Goal: Task Accomplishment & Management: Use online tool/utility

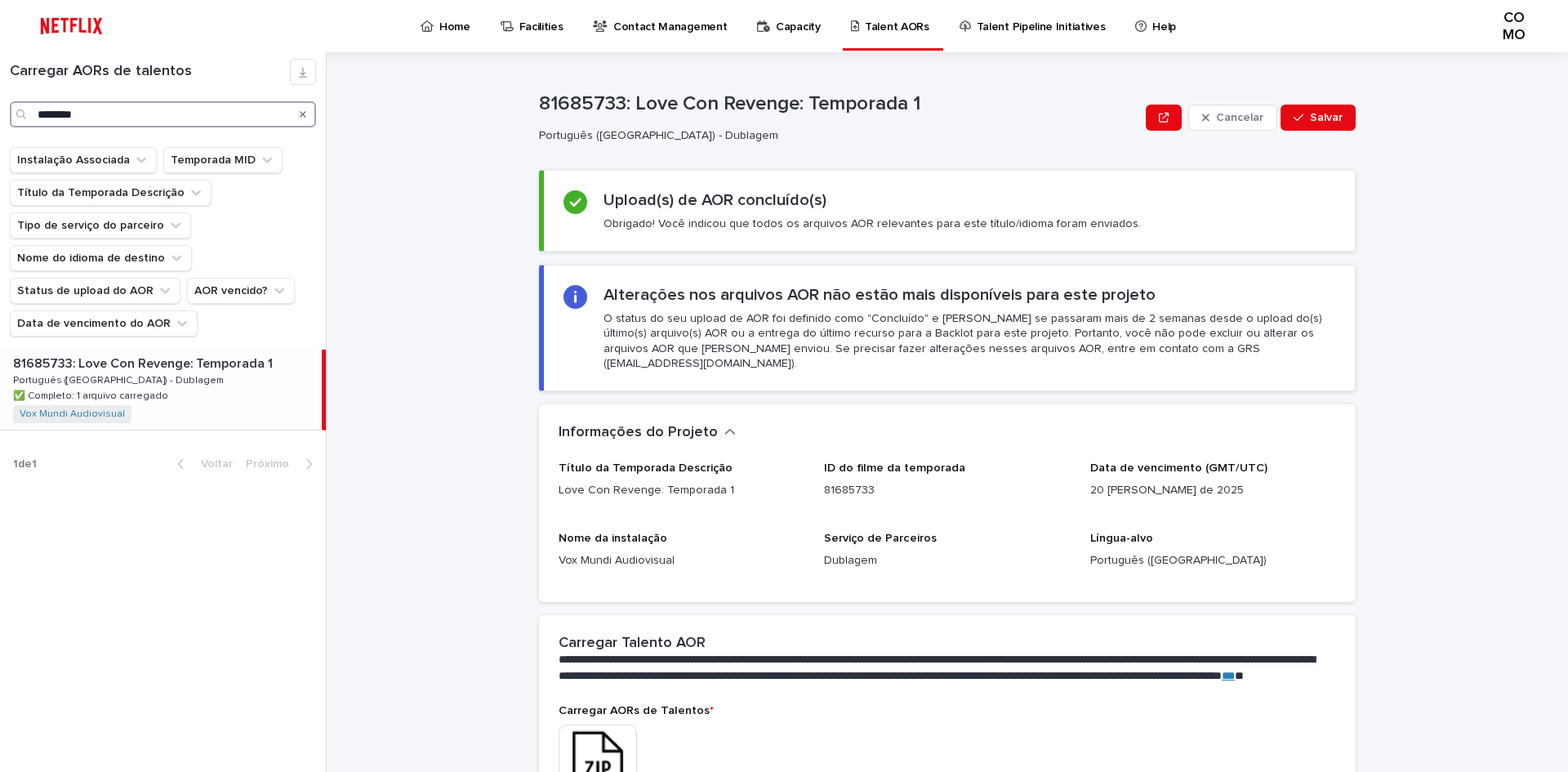
drag, startPoint x: 116, startPoint y: 114, endPoint x: 0, endPoint y: 114, distance: 116.0
click at [0, 114] on div "Carregar AORs de talentos ********" at bounding box center [162, 94] width 325 height 69
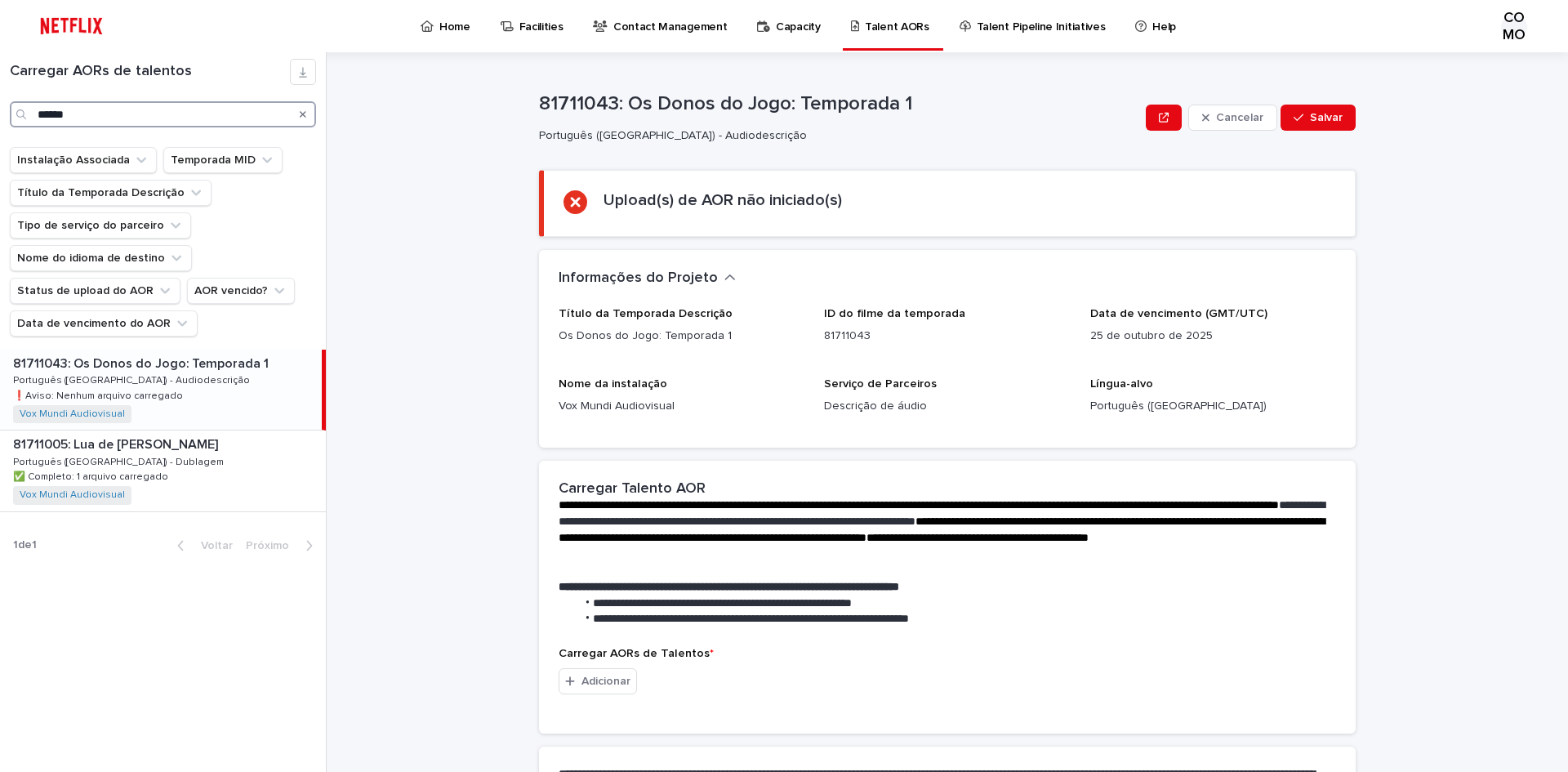
type input "******"
click at [190, 399] on div "81711043: Os Donos do Jogo: Temporada 1 81711043: Os Donos do Jogo: Temporada 1…" at bounding box center [161, 389] width 322 height 80
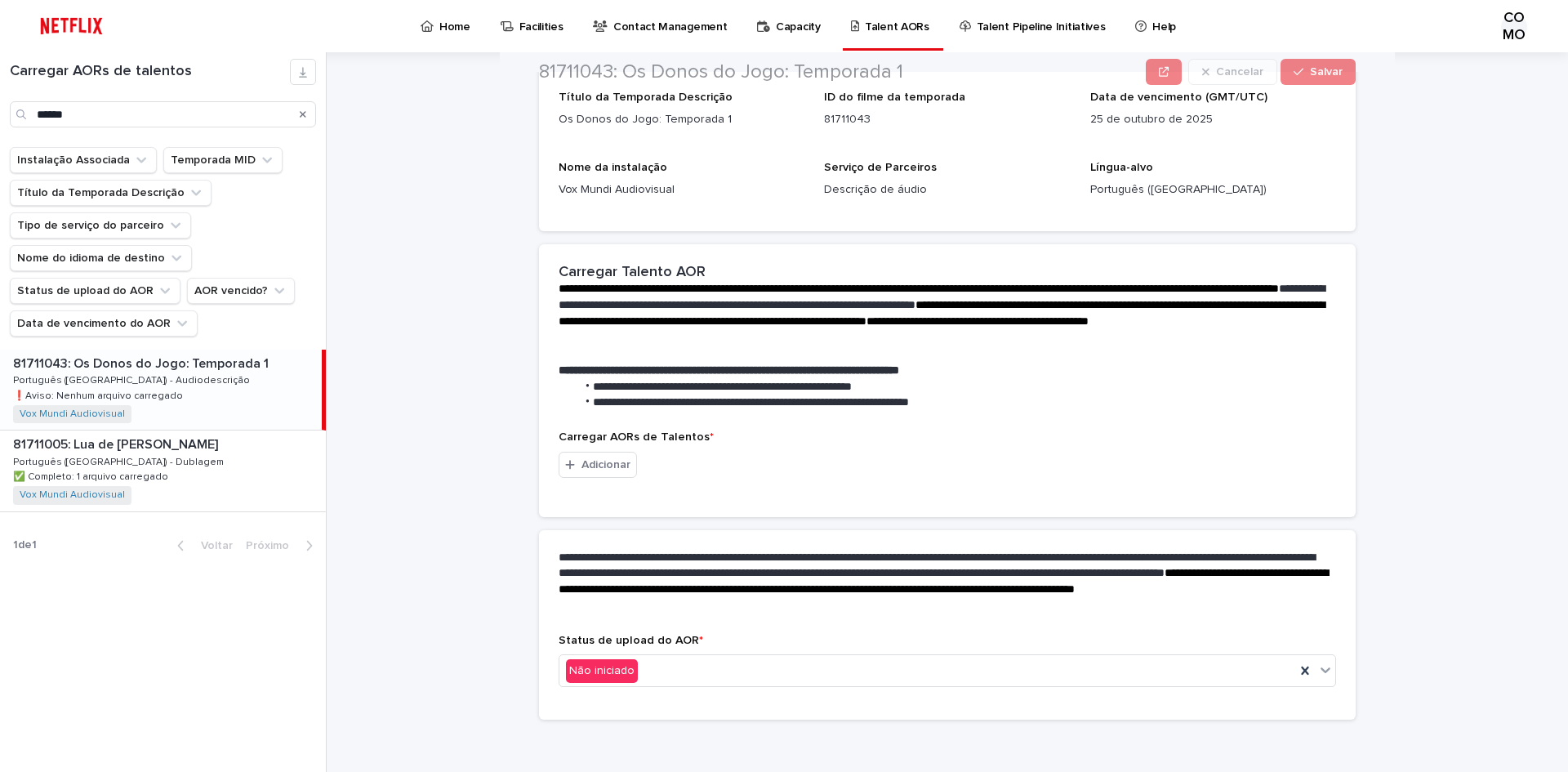
scroll to position [224, 0]
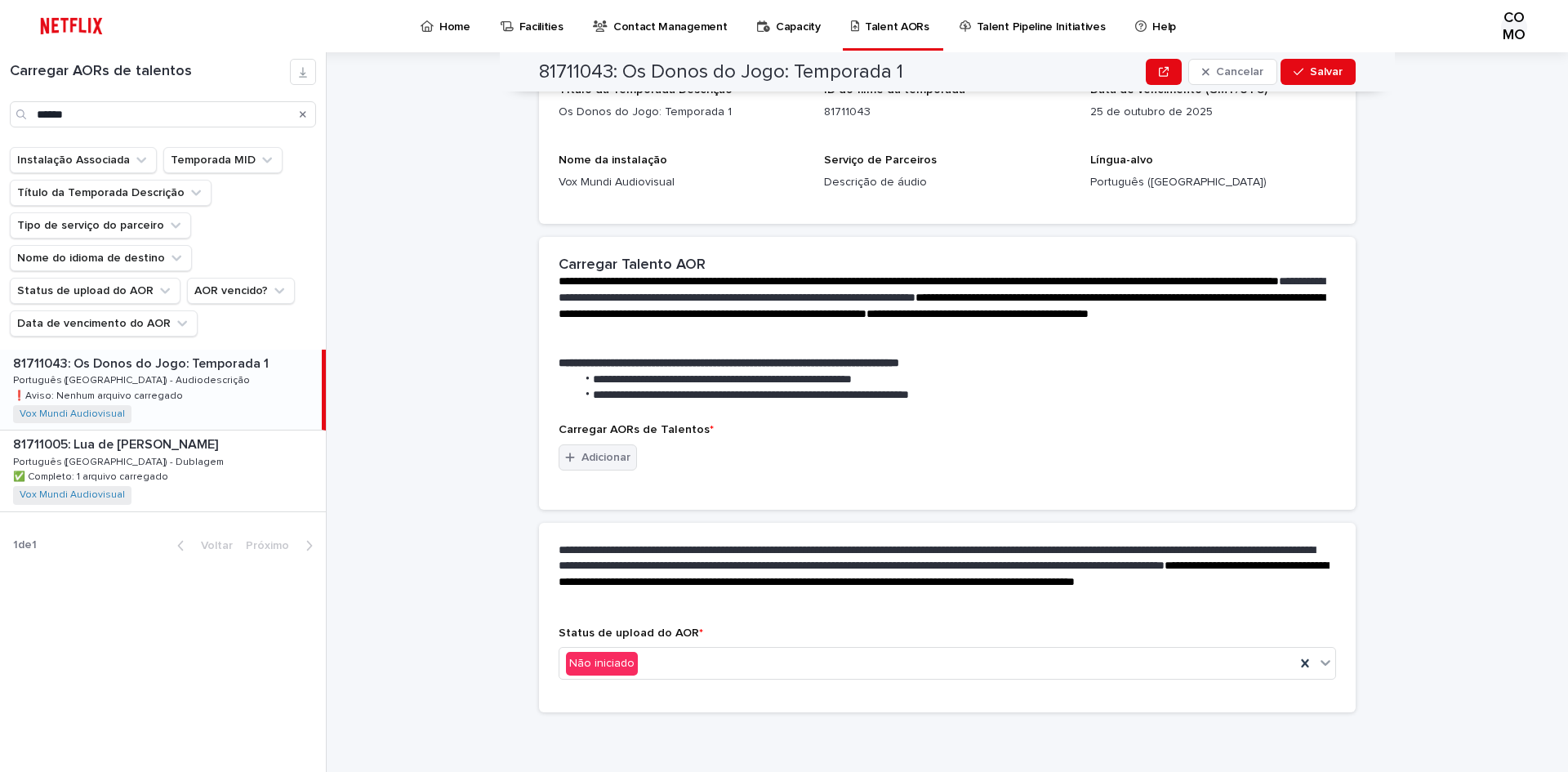
click at [600, 460] on font "Adicionar" at bounding box center [606, 457] width 49 height 11
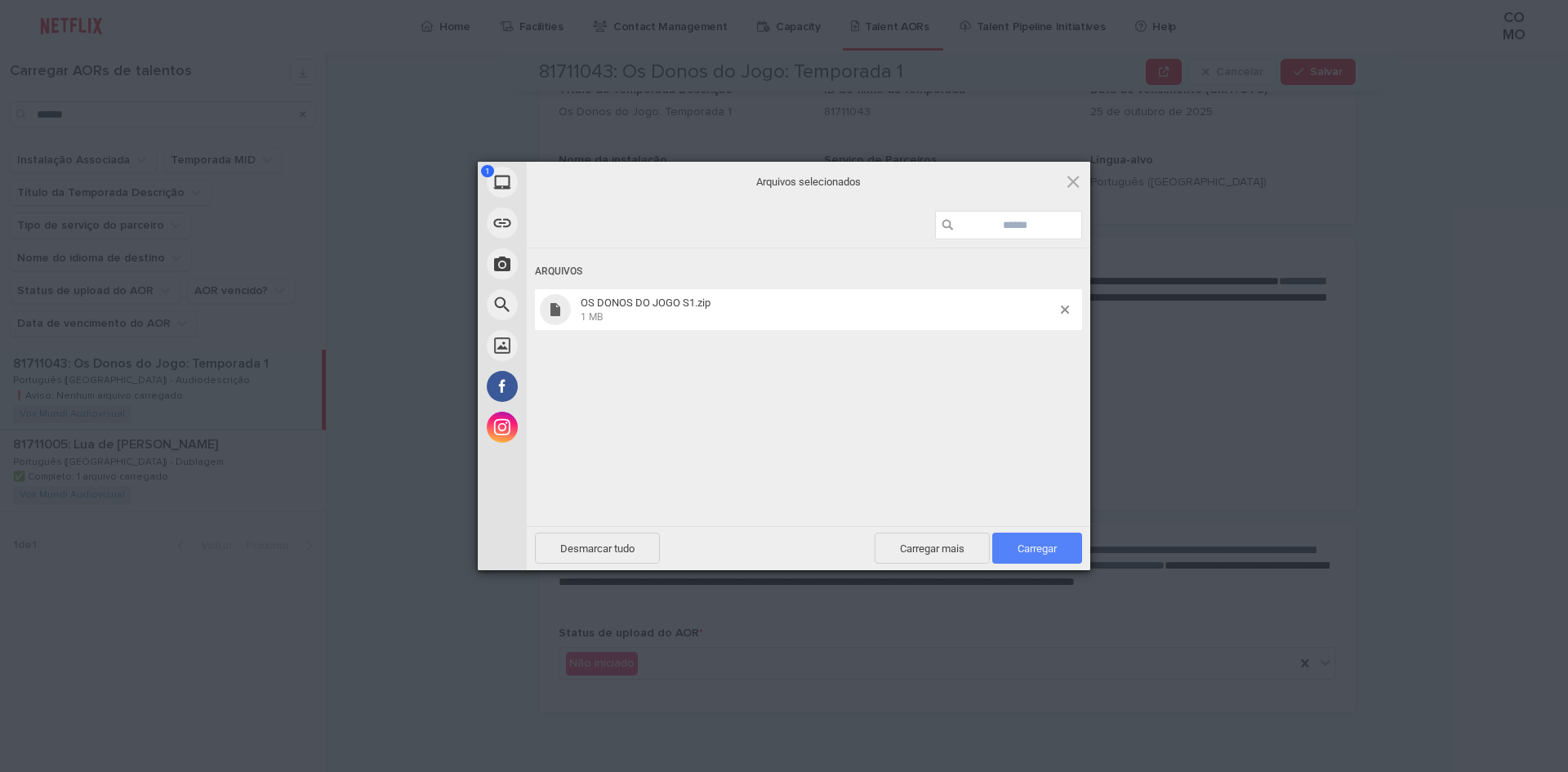
click at [1044, 553] on font "Carregar" at bounding box center [1037, 549] width 39 height 12
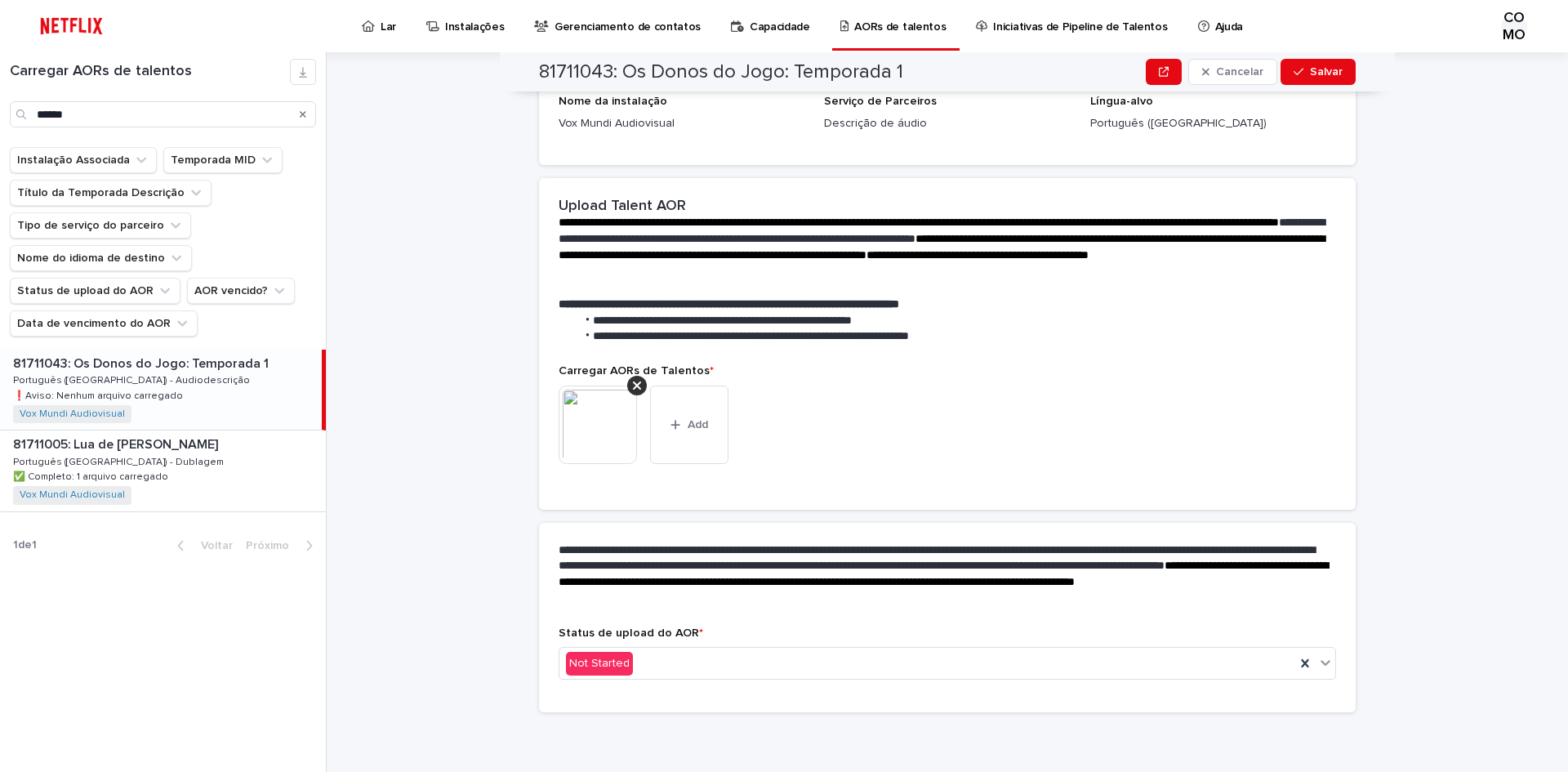
scroll to position [203, 0]
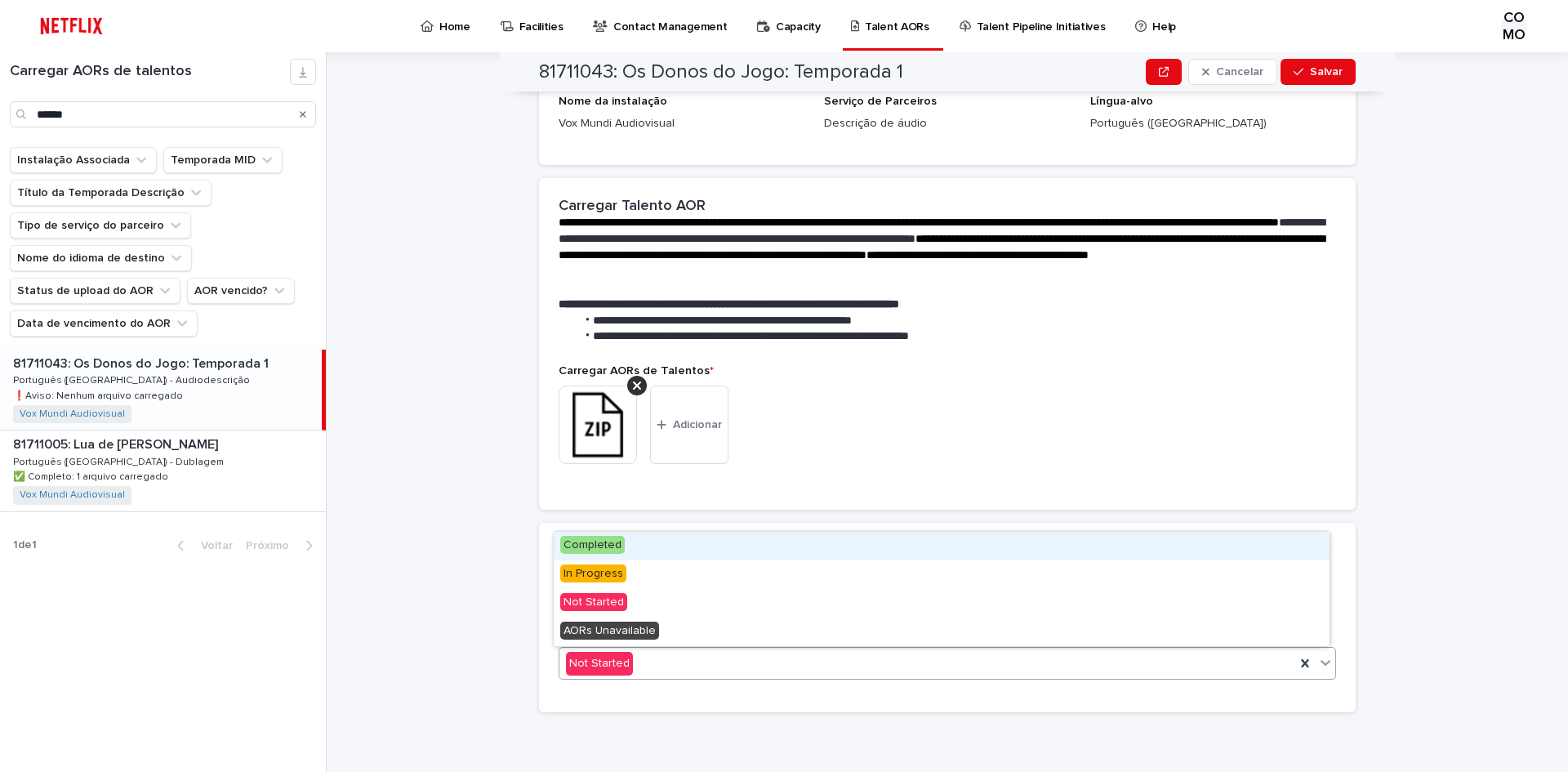
click at [1318, 659] on icon at bounding box center [1325, 663] width 17 height 17
click at [626, 545] on div "Concluído" at bounding box center [942, 546] width 776 height 28
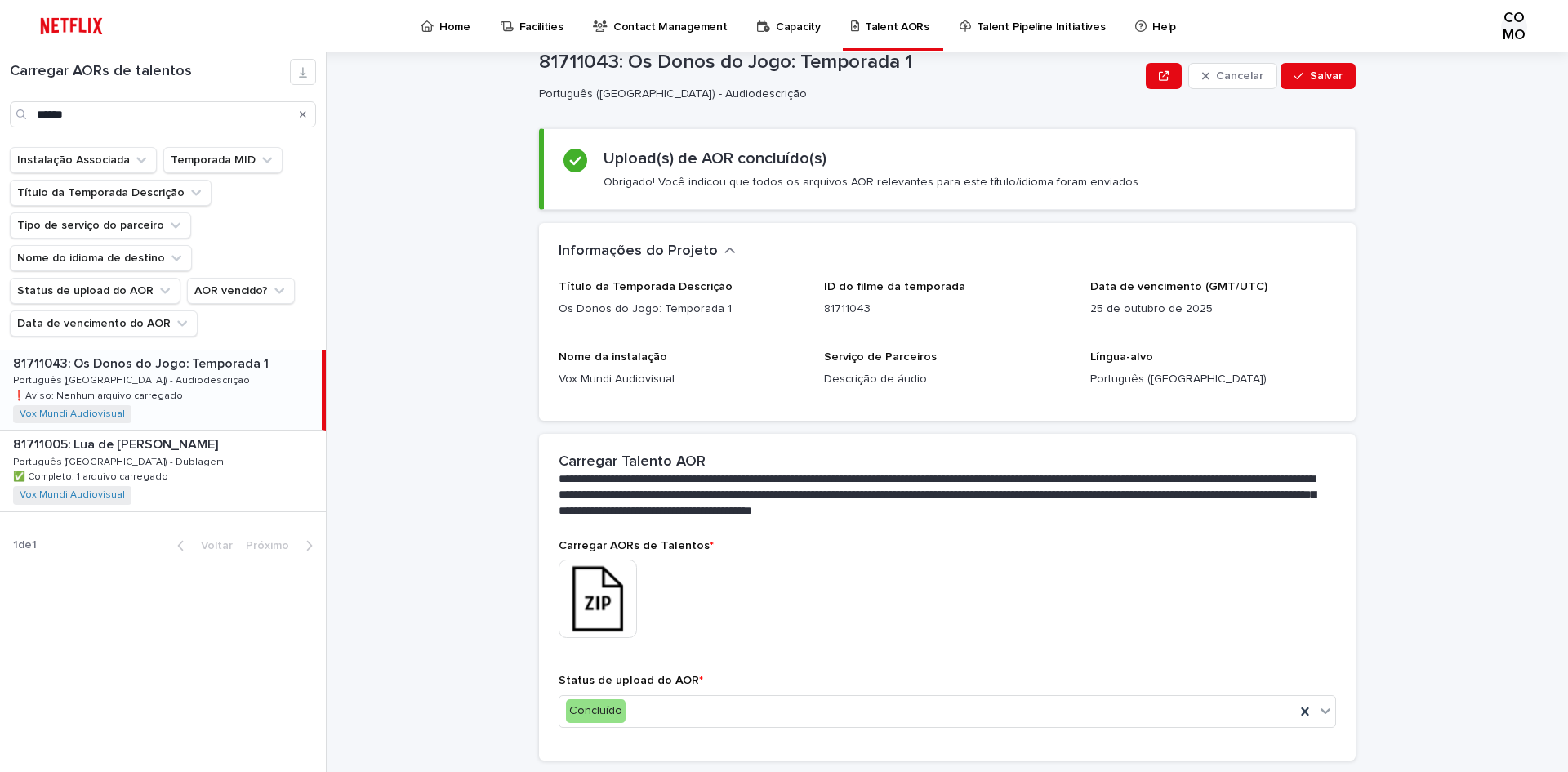
scroll to position [0, 0]
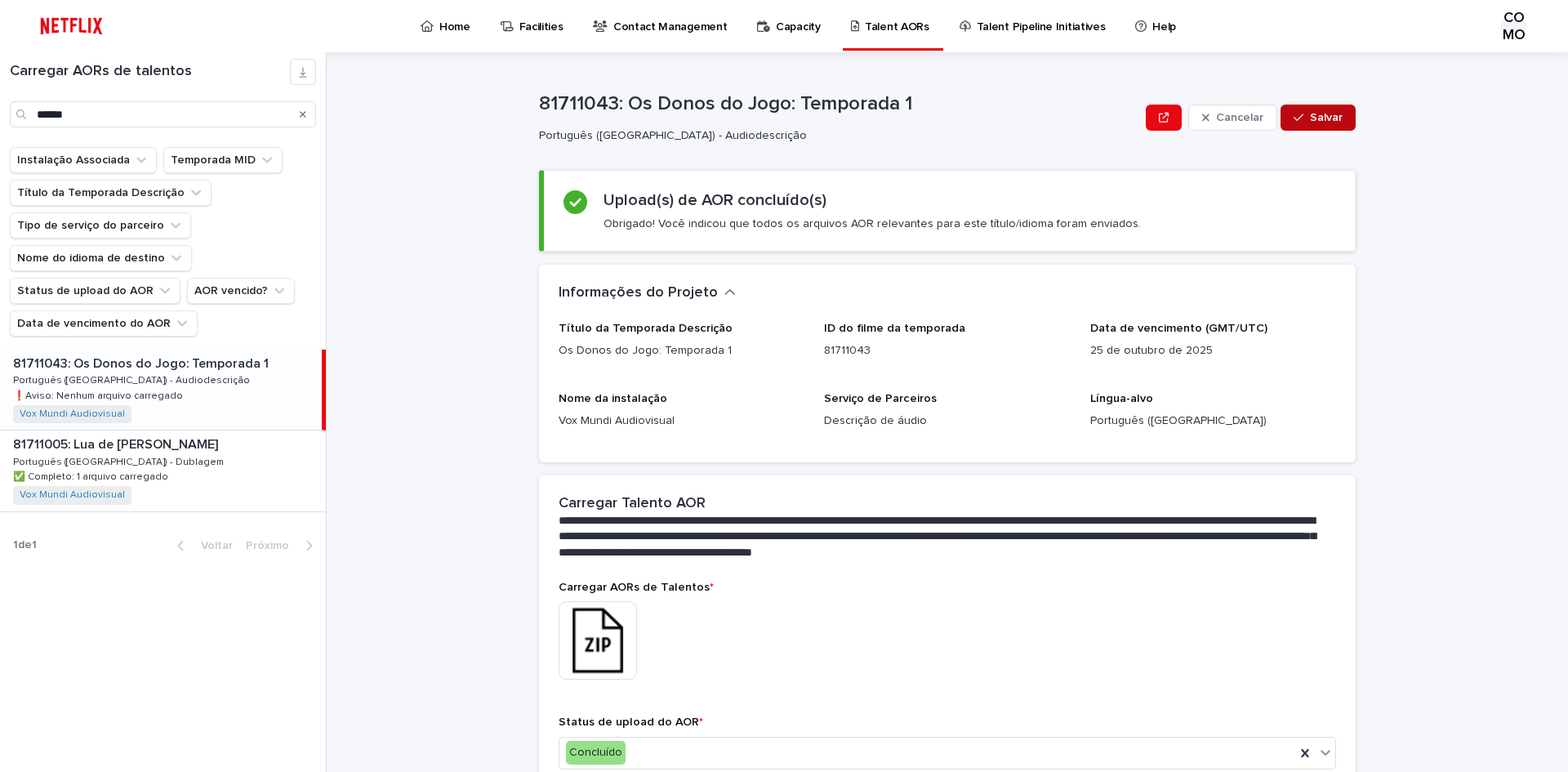
click at [1310, 116] on font "Salvar" at bounding box center [1325, 117] width 33 height 11
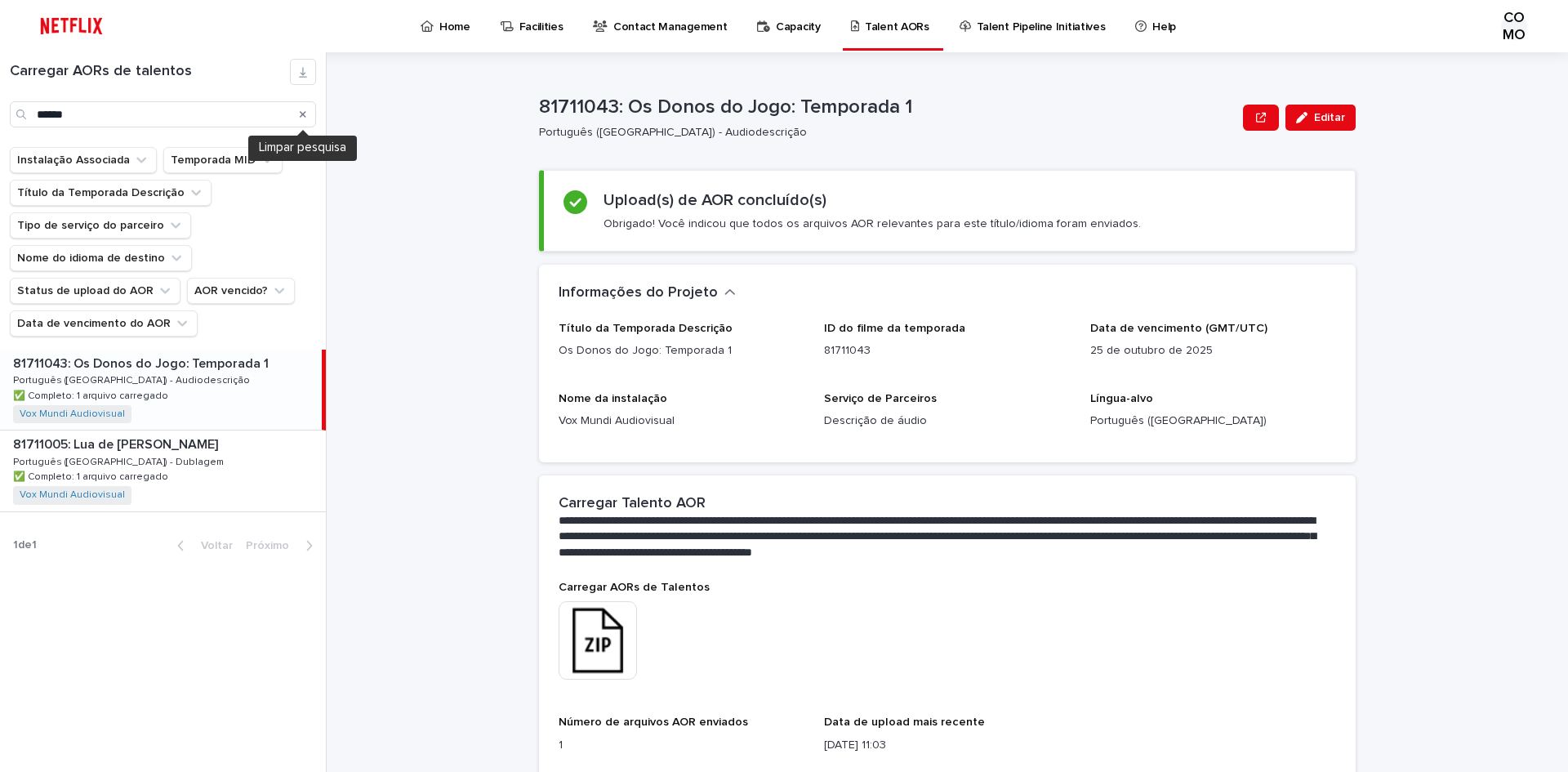
click at [302, 117] on icon "Procurar" at bounding box center [302, 114] width 6 height 10
click at [175, 116] on input "Procurar" at bounding box center [162, 115] width 306 height 26
paste input "**********"
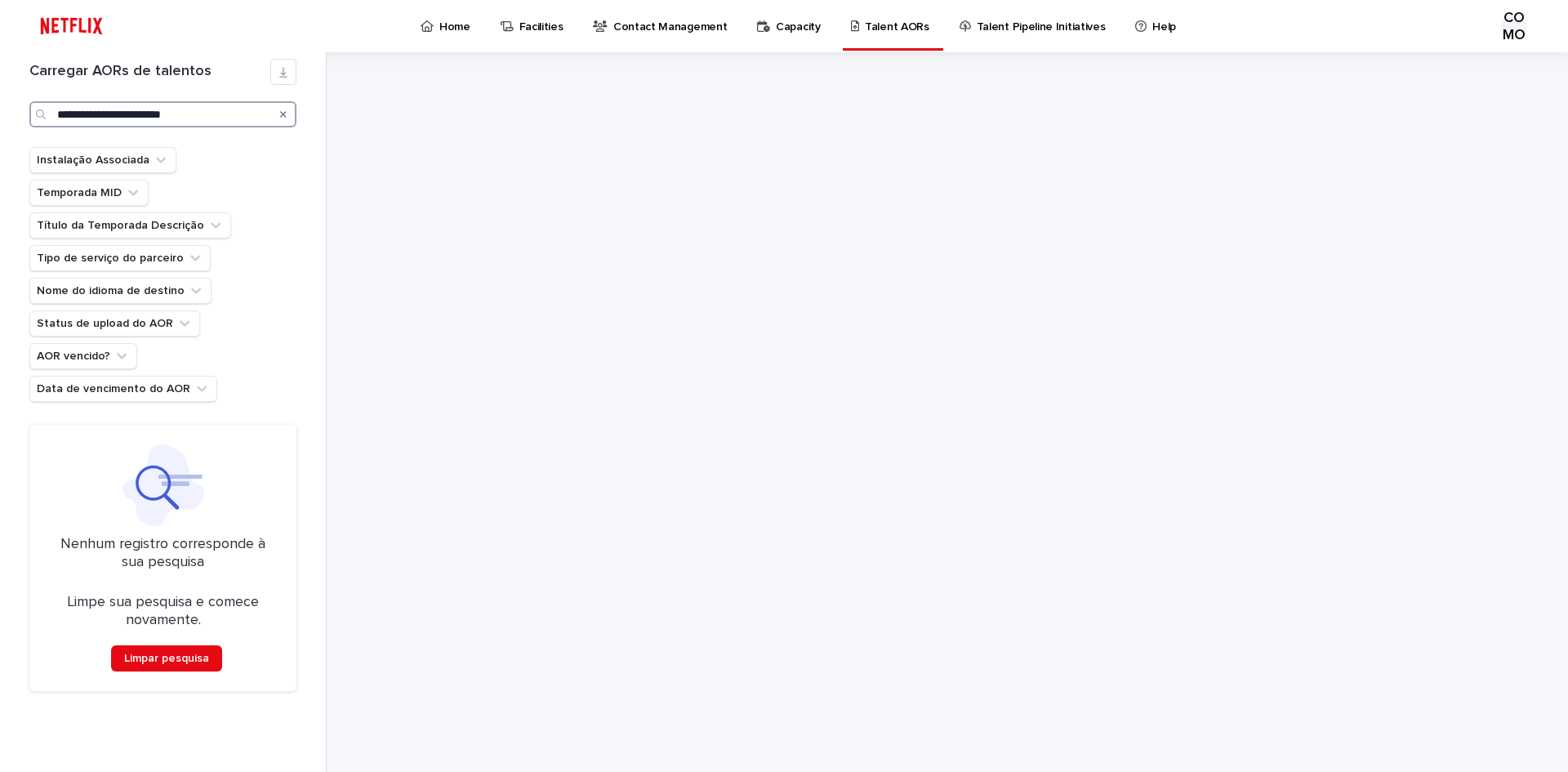
type input "**********"
click at [280, 115] on icon "Procurar" at bounding box center [283, 114] width 6 height 10
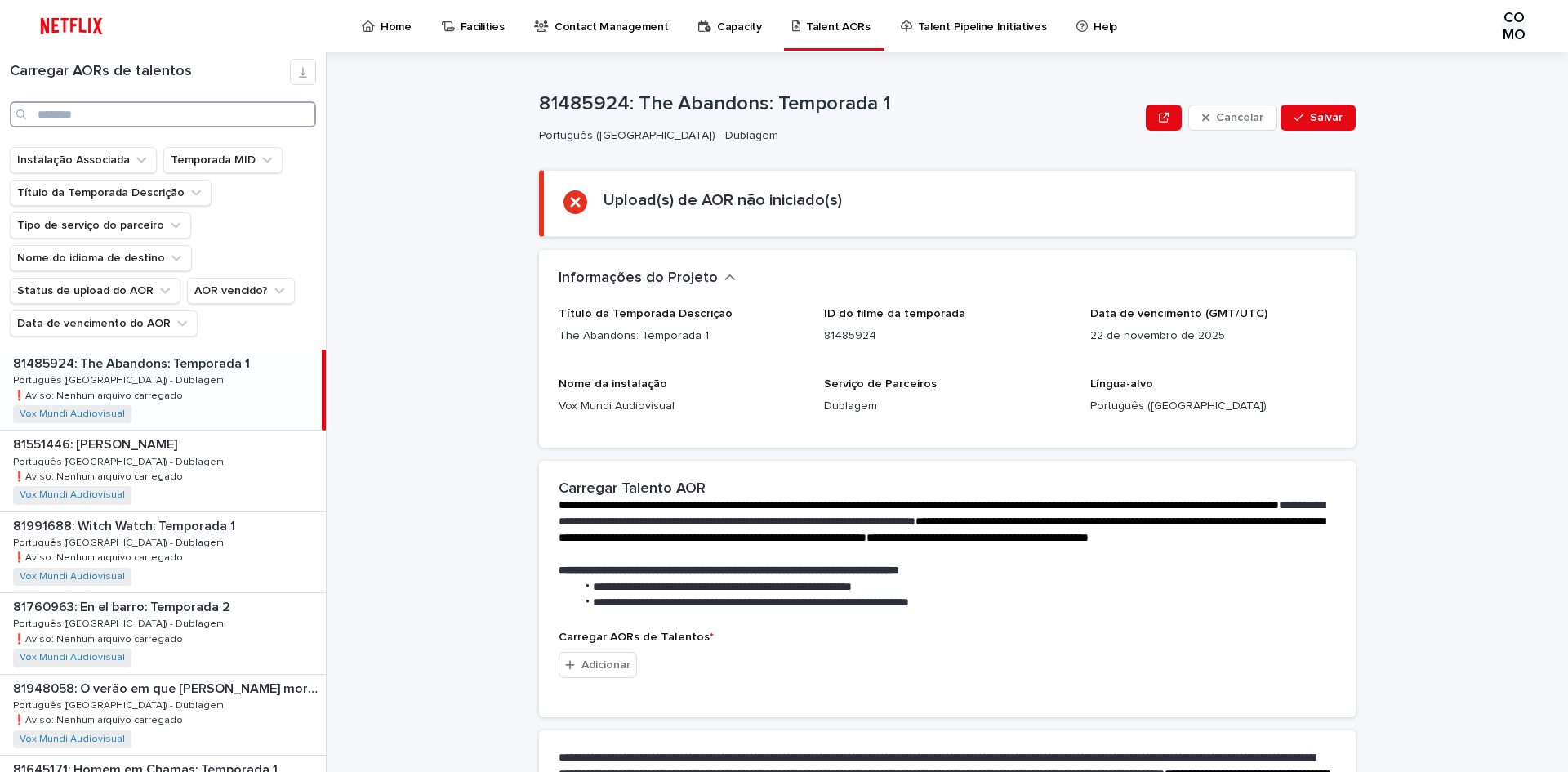
click at [193, 114] on input "Procurar" at bounding box center [162, 115] width 306 height 26
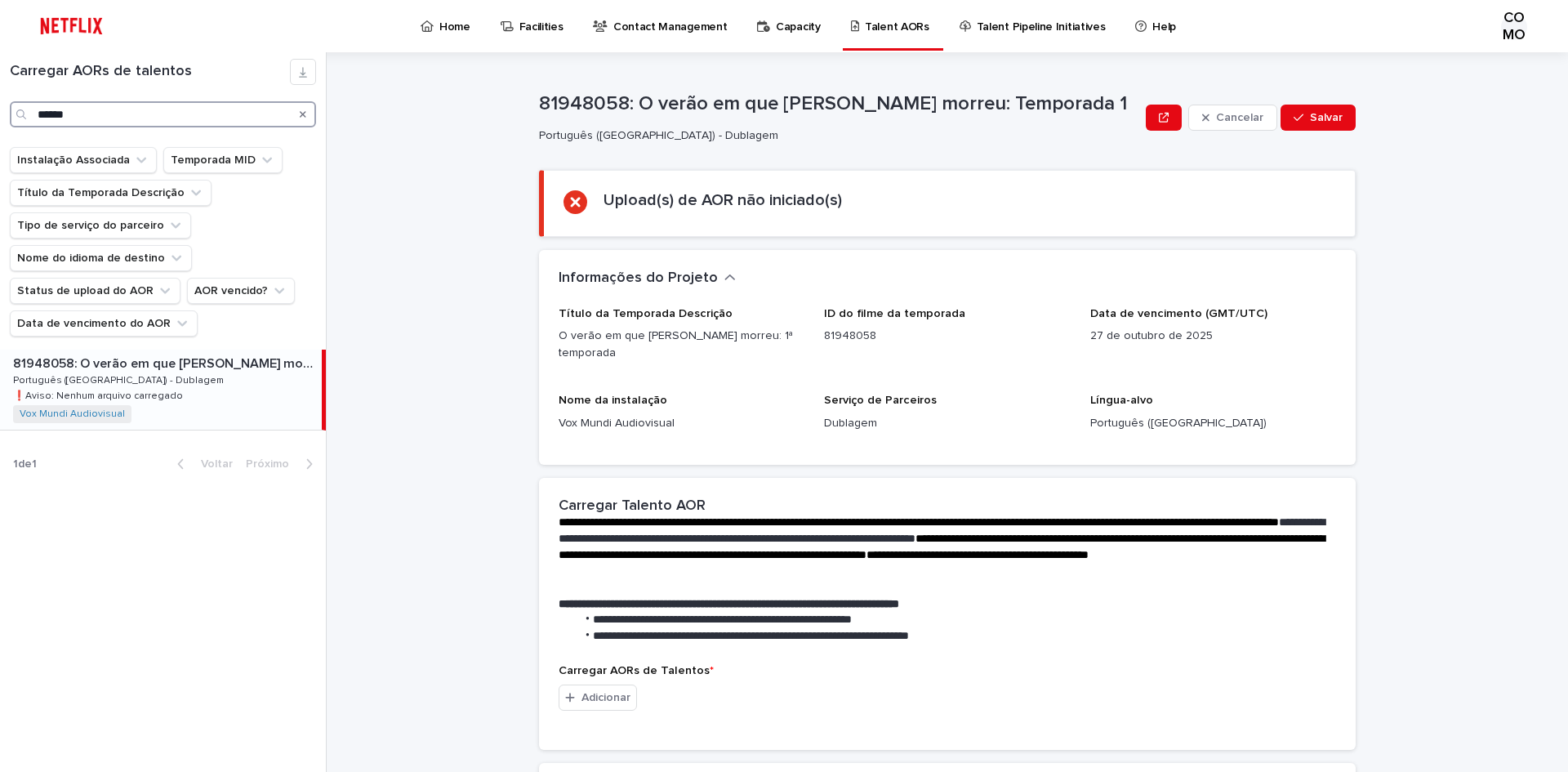
type input "******"
click at [189, 393] on div "81948058: O verão em que [PERSON_NAME] morreu: Temporada 1 81948058: O verão em…" at bounding box center [161, 389] width 322 height 80
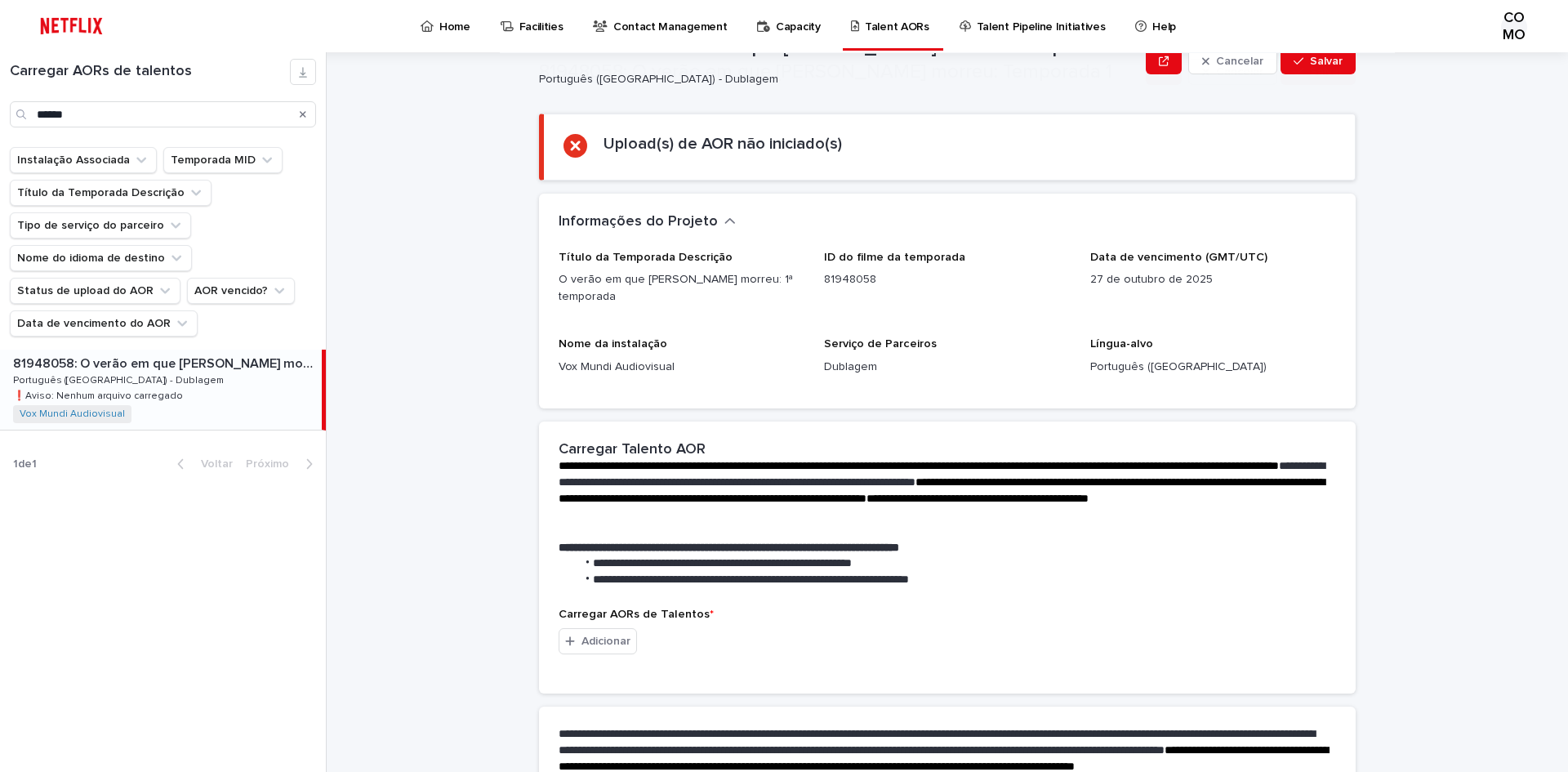
scroll to position [224, 0]
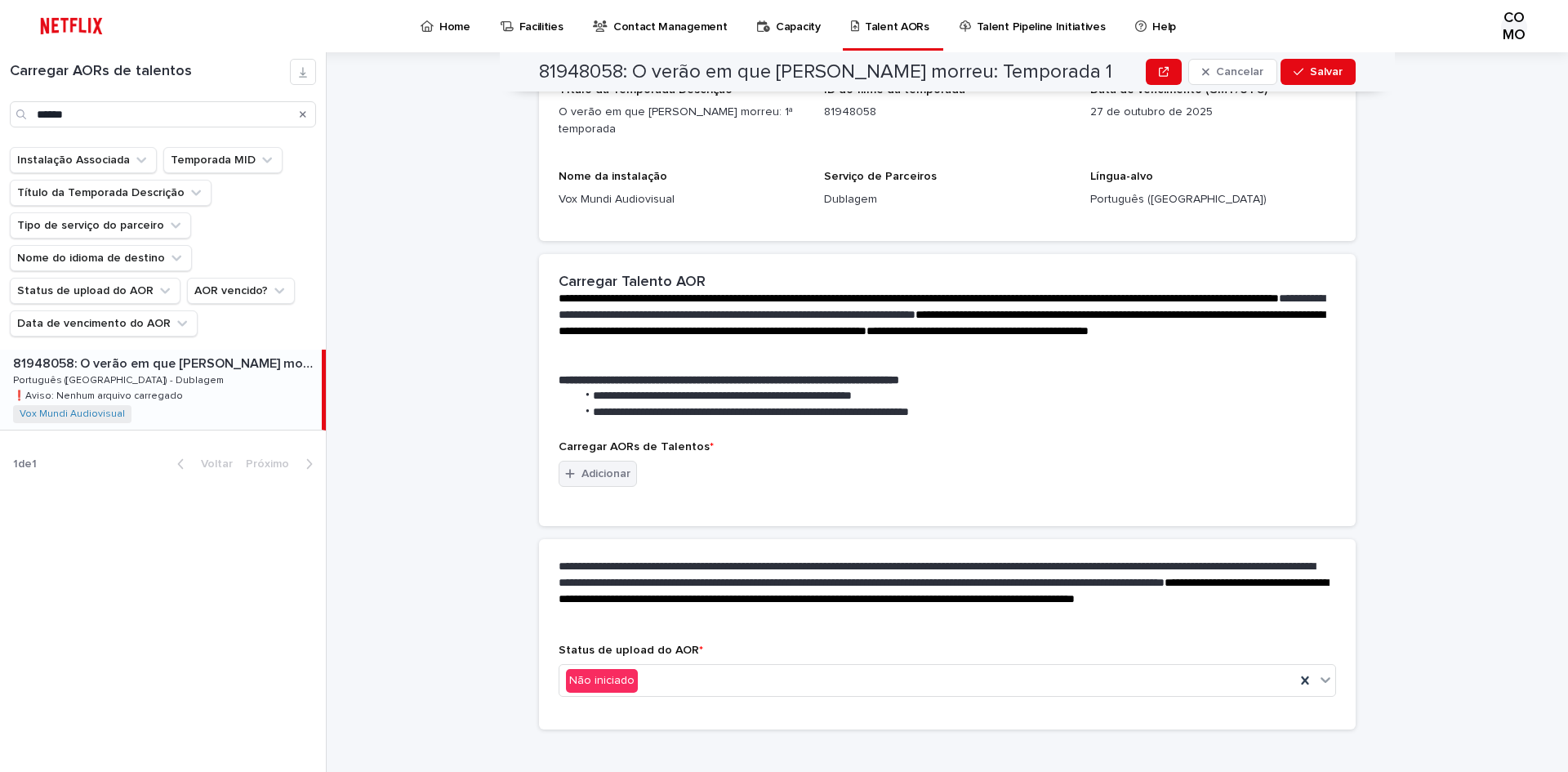
click at [588, 468] on font "Adicionar" at bounding box center [606, 474] width 49 height 11
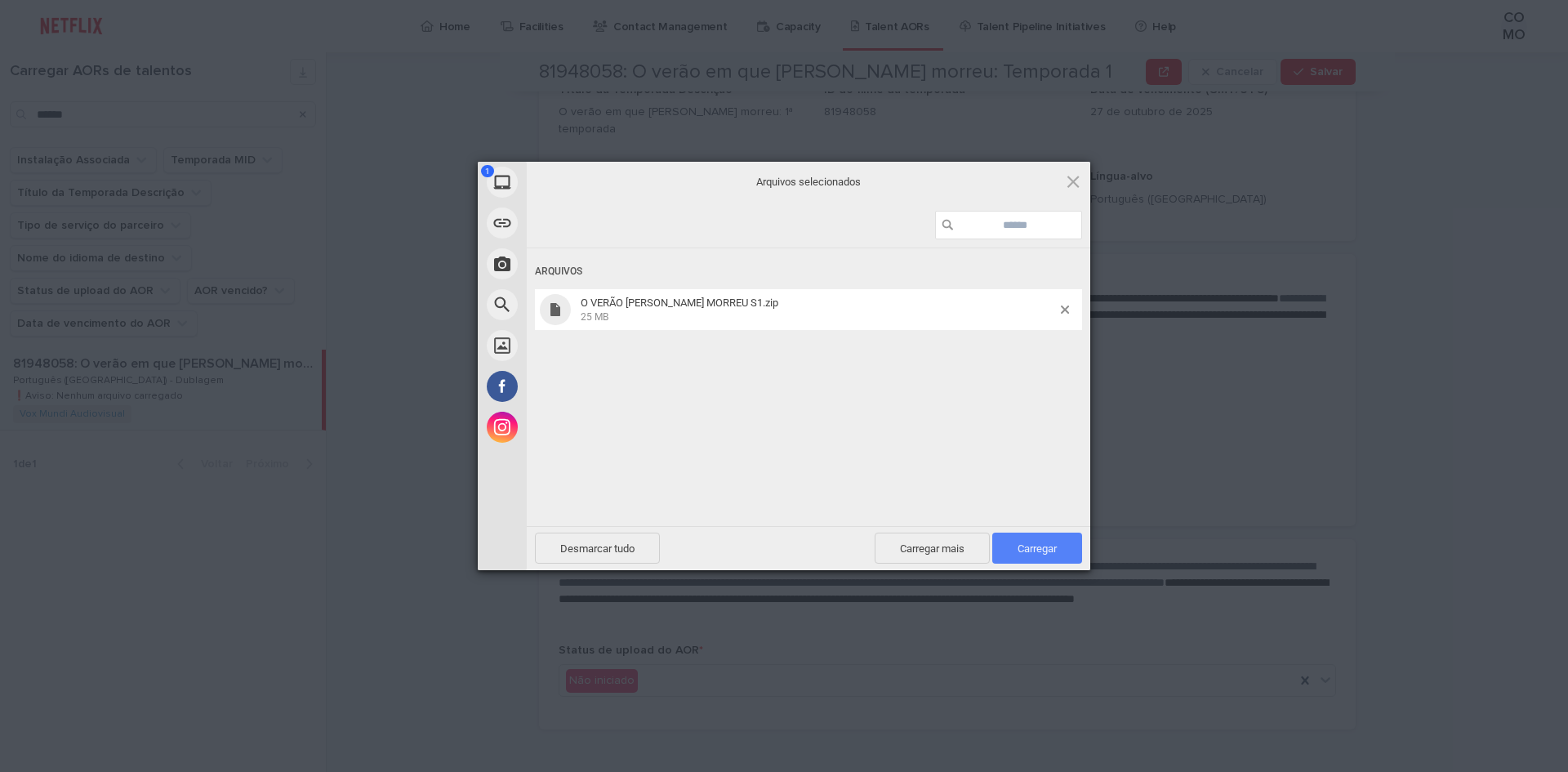
click at [1060, 545] on span "Carregar 1" at bounding box center [1037, 548] width 90 height 31
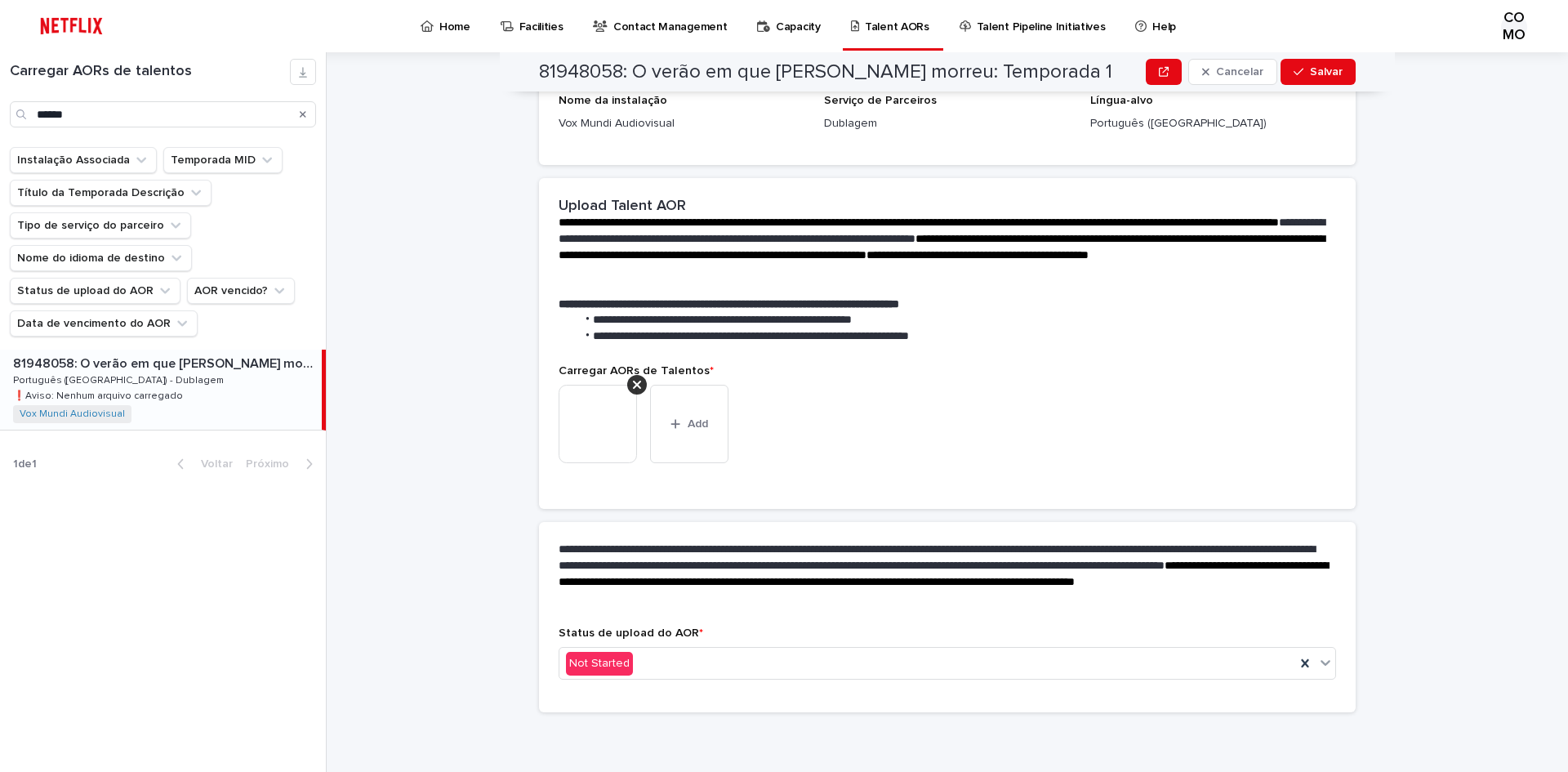
scroll to position [203, 0]
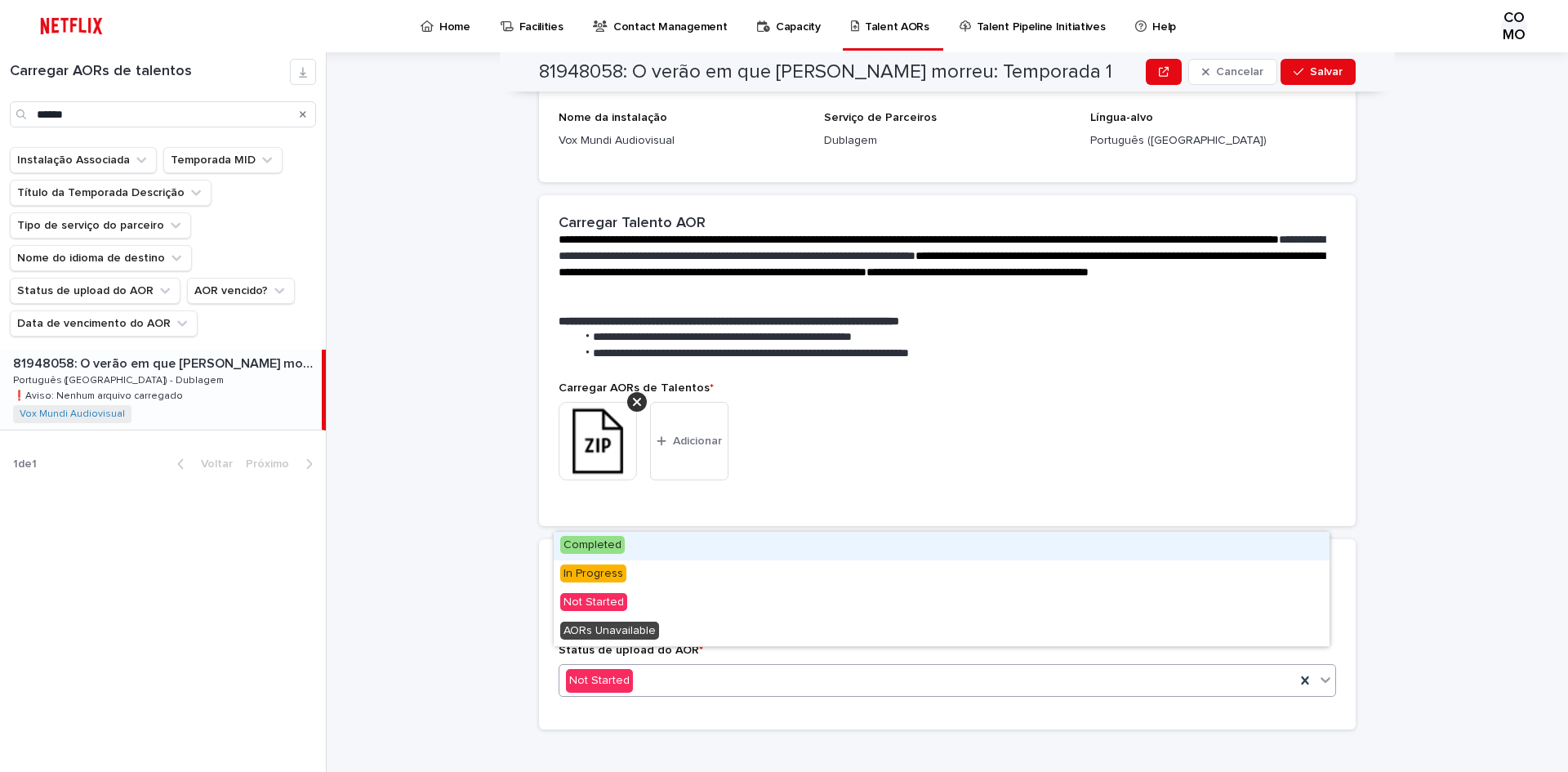
click at [1318, 671] on icon at bounding box center [1325, 679] width 17 height 17
click at [616, 543] on span "Concluído" at bounding box center [590, 544] width 60 height 18
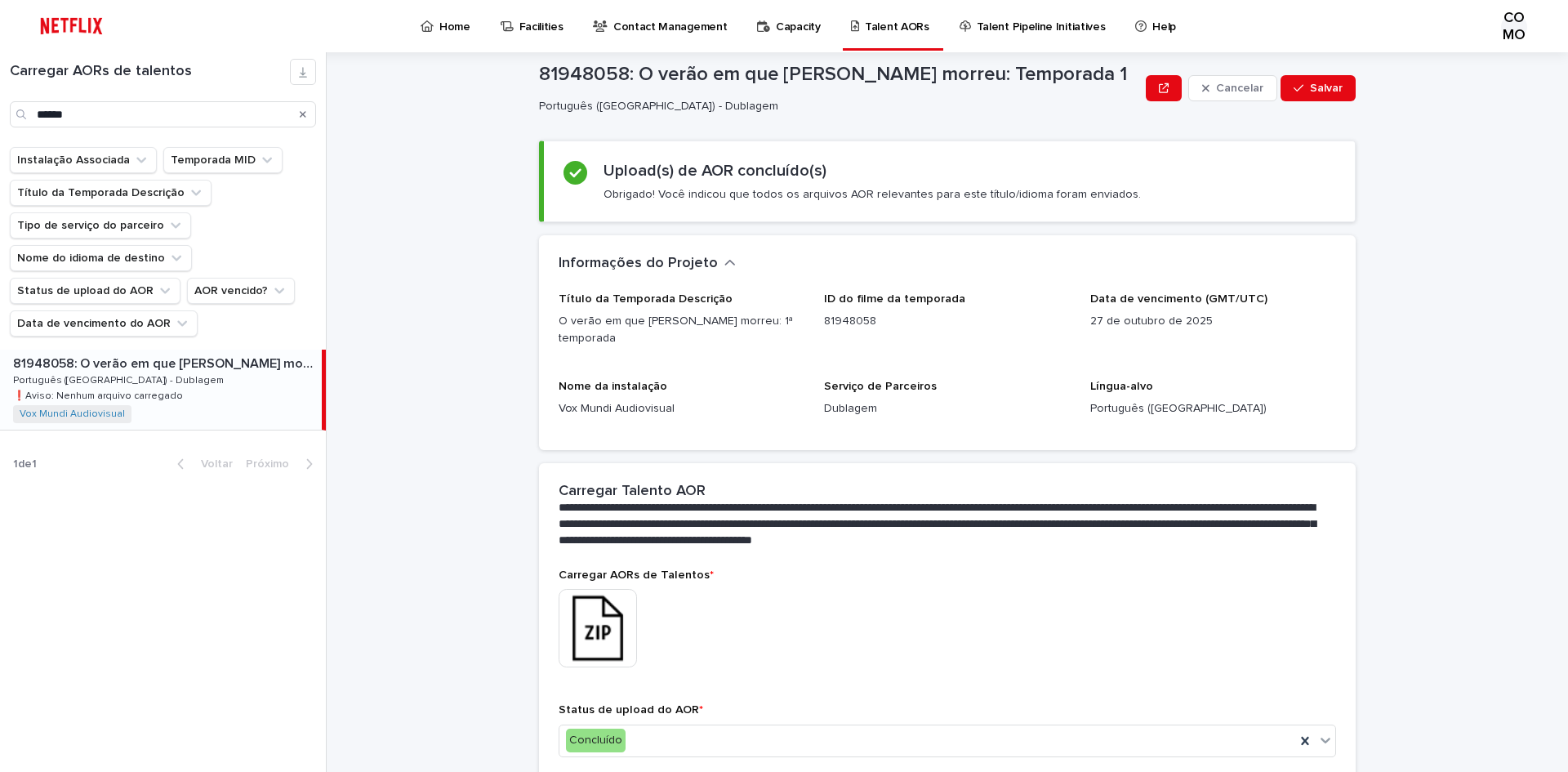
scroll to position [0, 0]
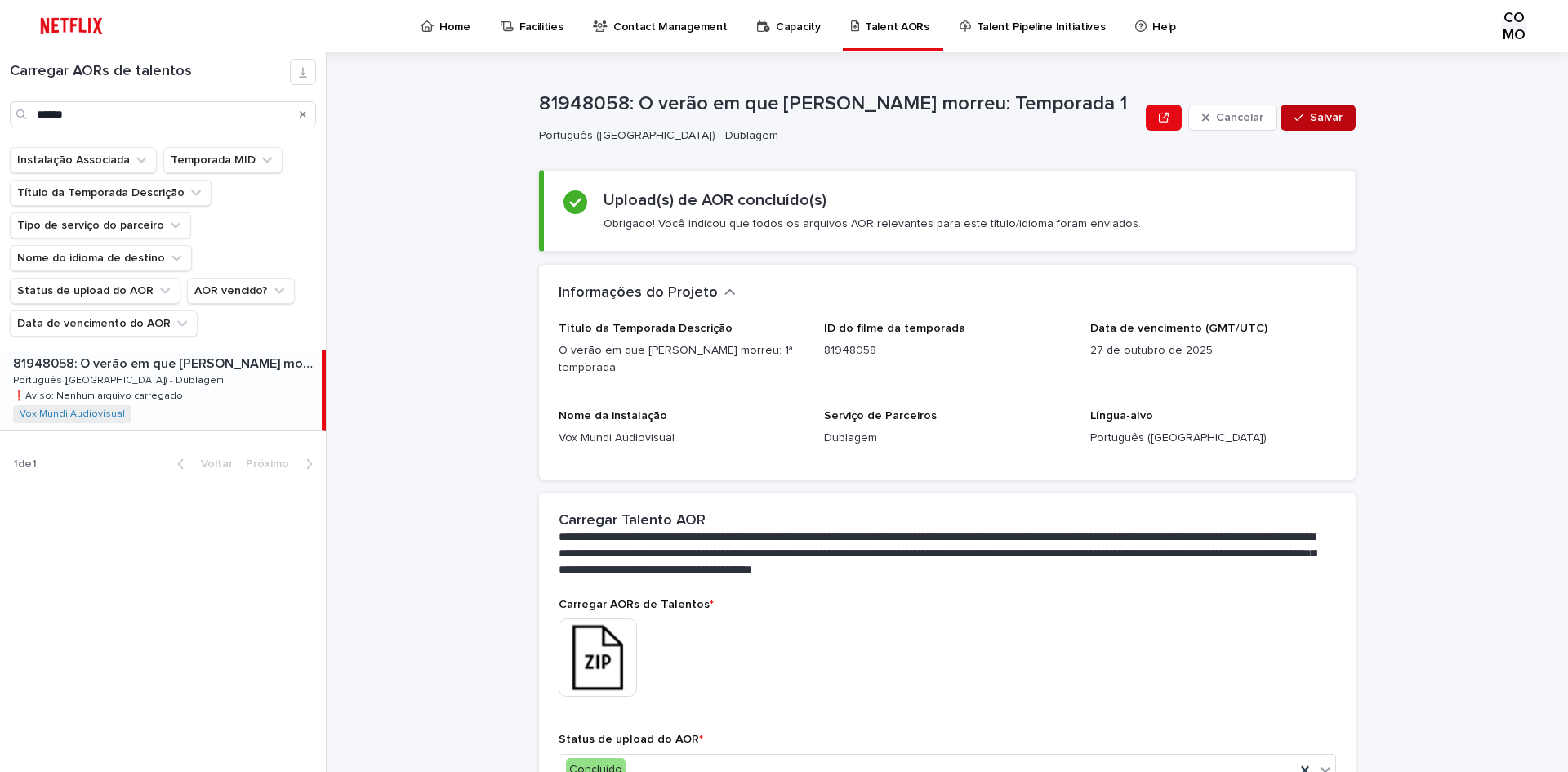
click at [1310, 113] on font "Salvar" at bounding box center [1325, 117] width 33 height 11
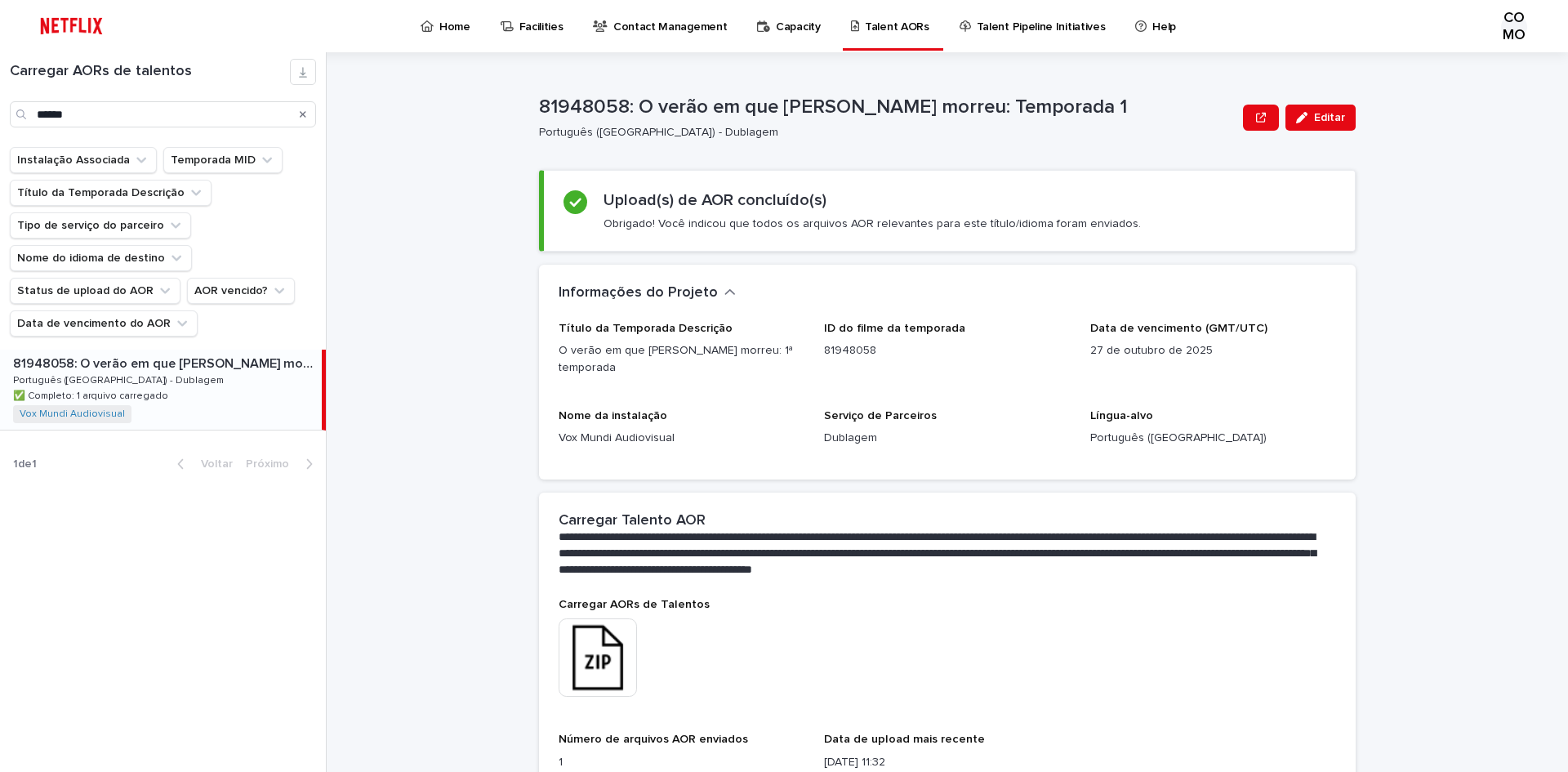
click at [301, 116] on icon "Procurar" at bounding box center [302, 114] width 6 height 10
click at [206, 117] on input "Procurar" at bounding box center [162, 115] width 306 height 26
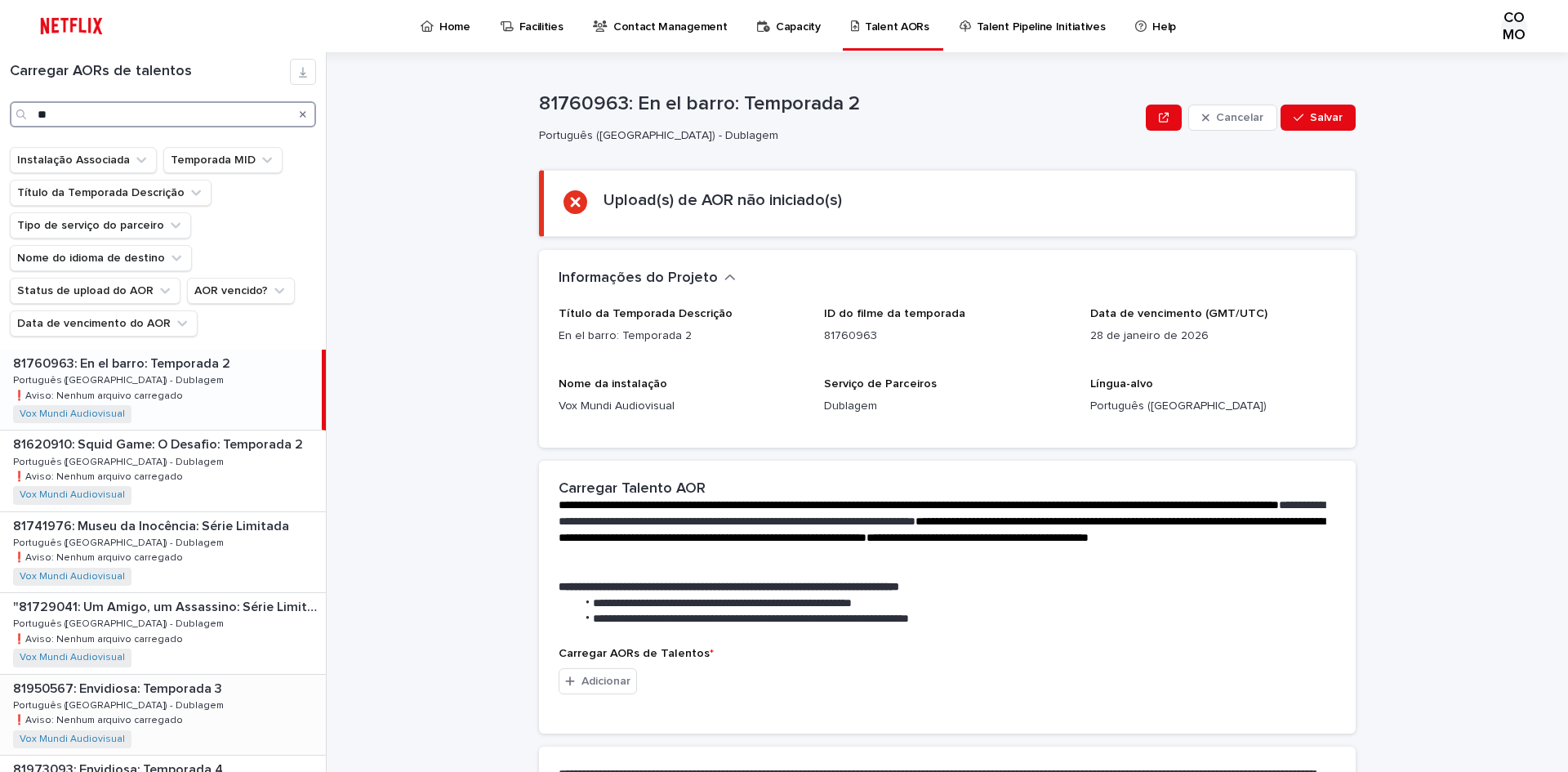
type input "**"
click at [166, 686] on font "81950567: Envidiosa: Temporada 3" at bounding box center [117, 688] width 209 height 13
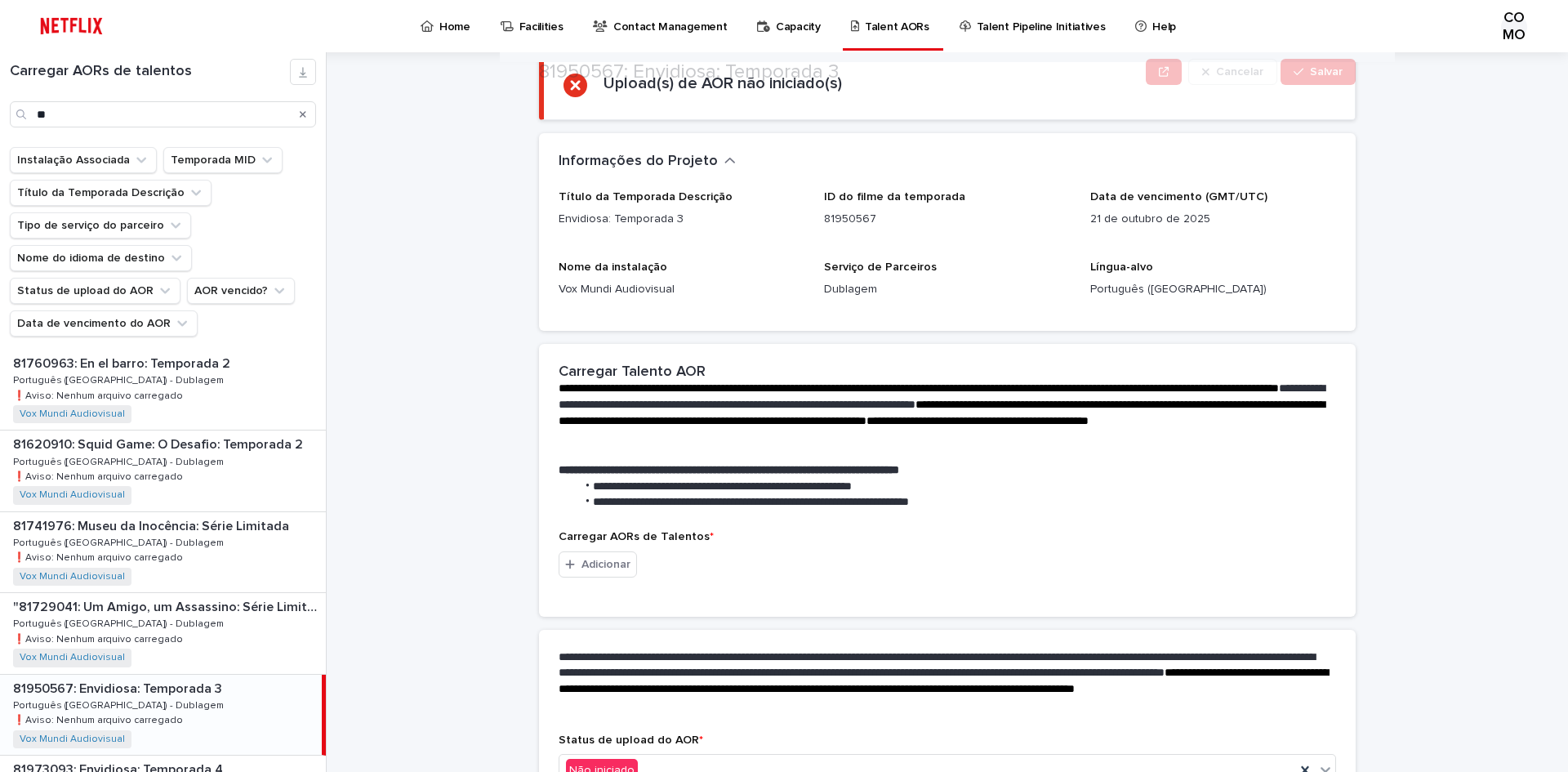
scroll to position [224, 0]
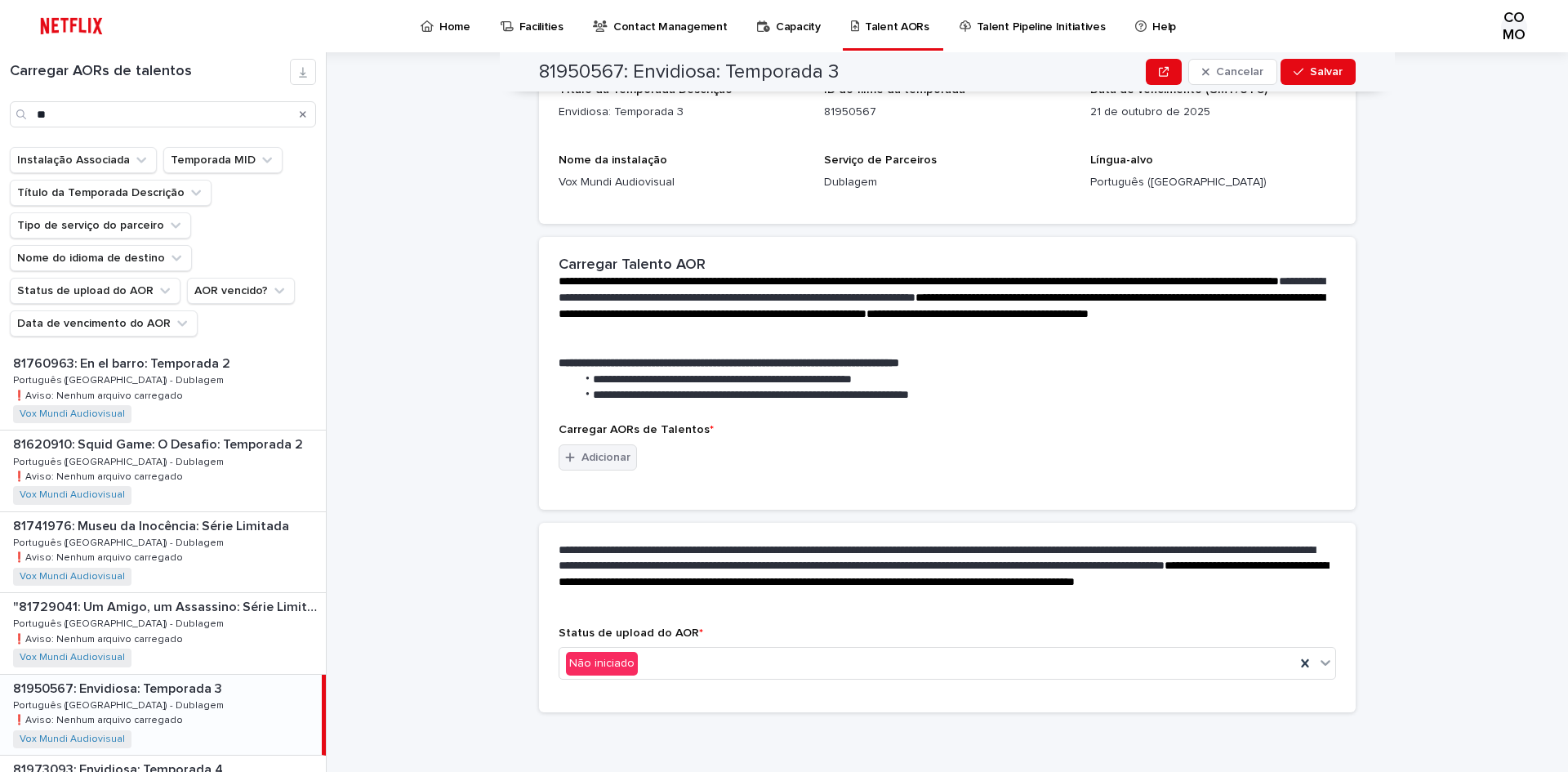
click at [592, 456] on font "Adicionar" at bounding box center [606, 457] width 49 height 11
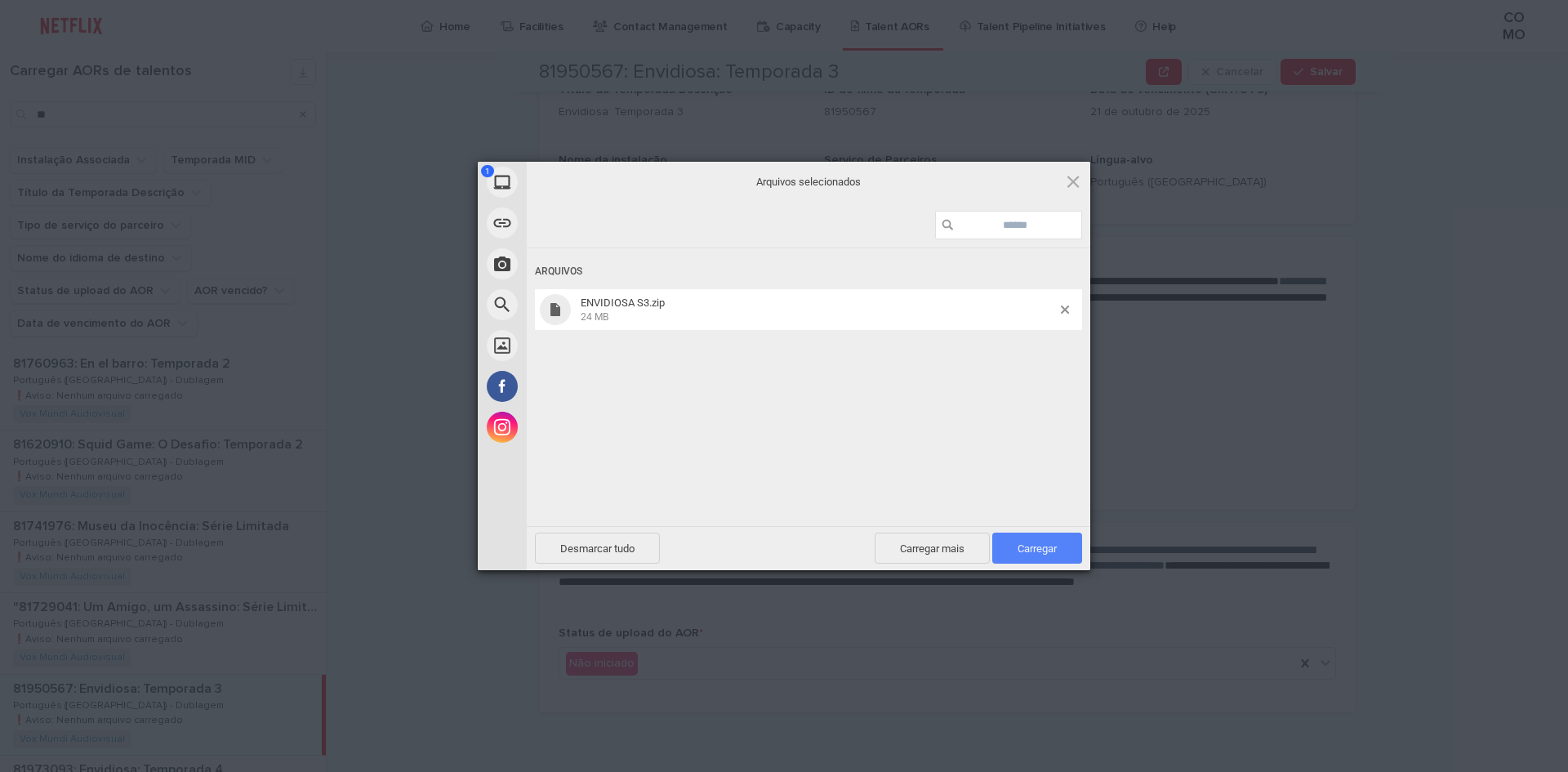
click at [1051, 546] on font "Carregar" at bounding box center [1037, 549] width 39 height 12
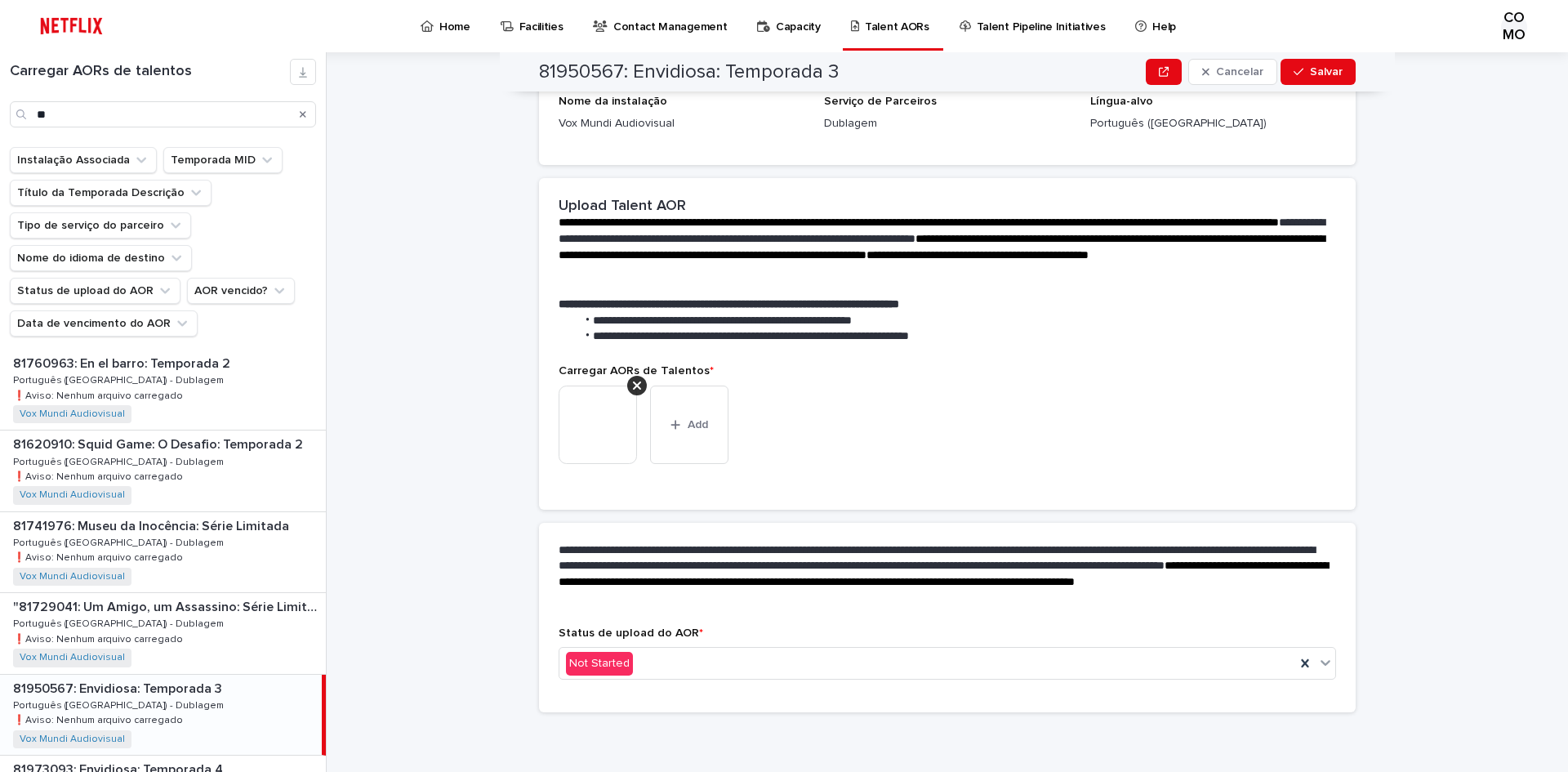
scroll to position [203, 0]
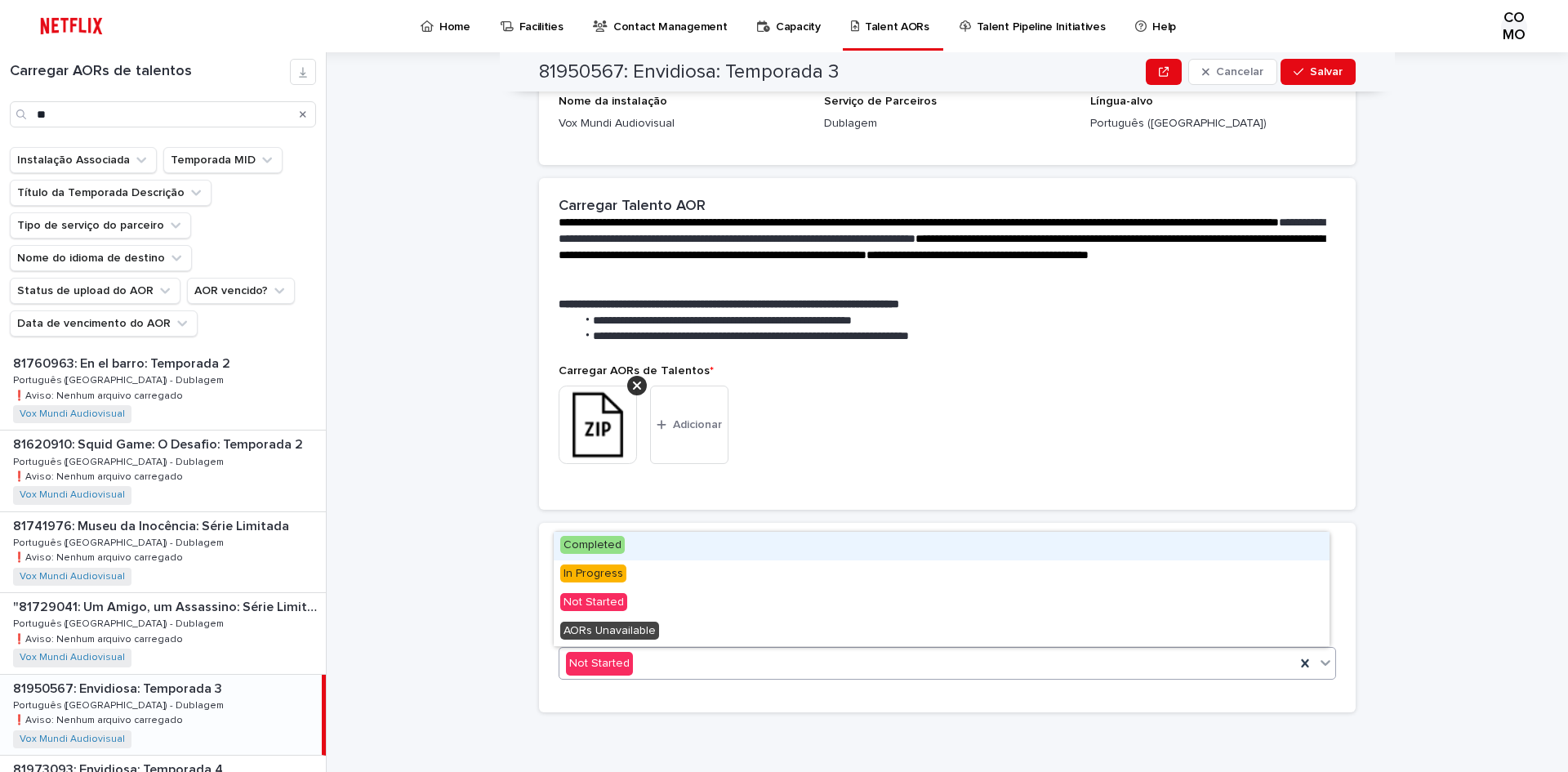
click at [1318, 666] on icon at bounding box center [1325, 663] width 17 height 17
click at [610, 546] on font "Concluído" at bounding box center [590, 544] width 53 height 11
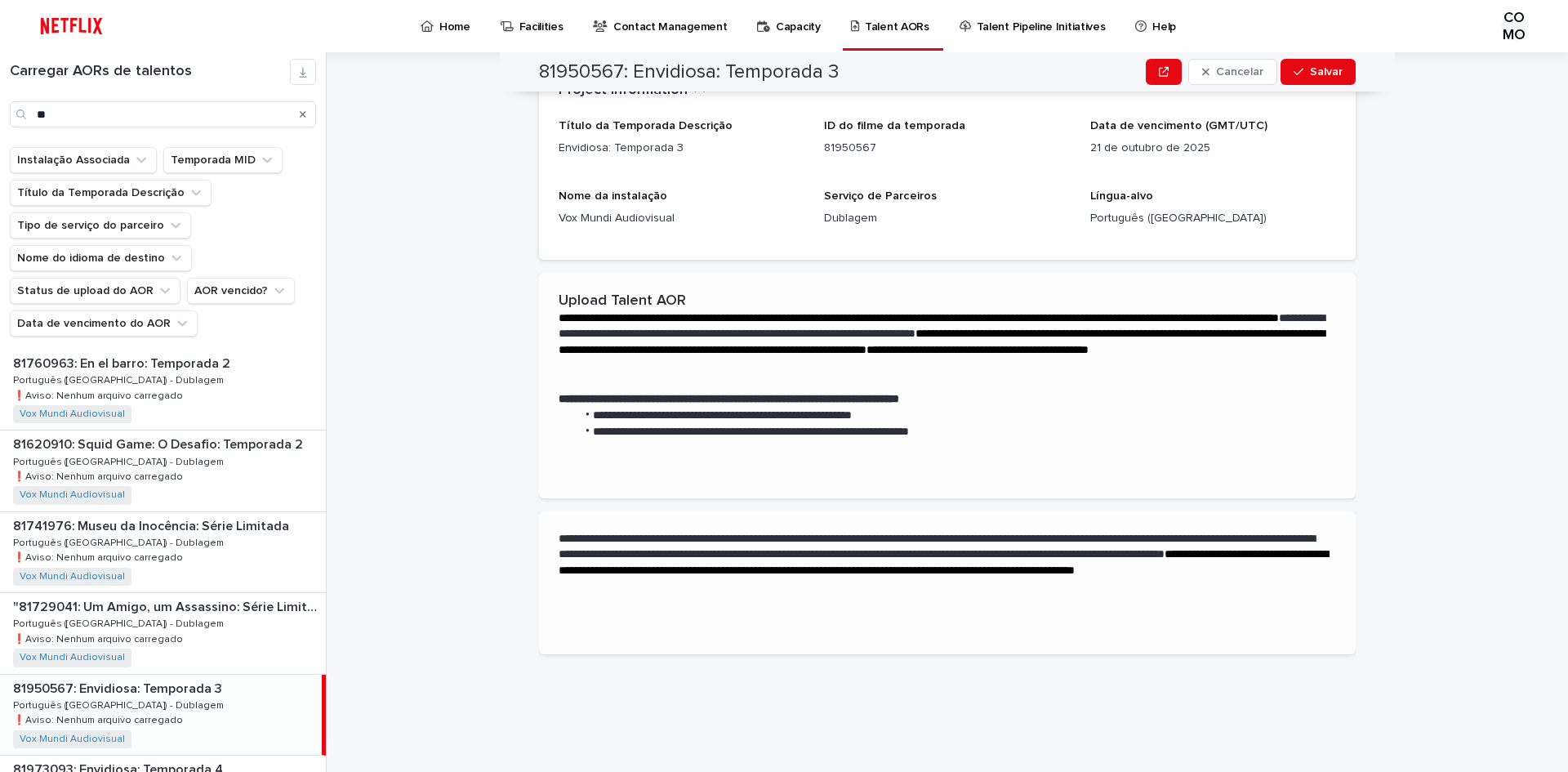
scroll to position [0, 0]
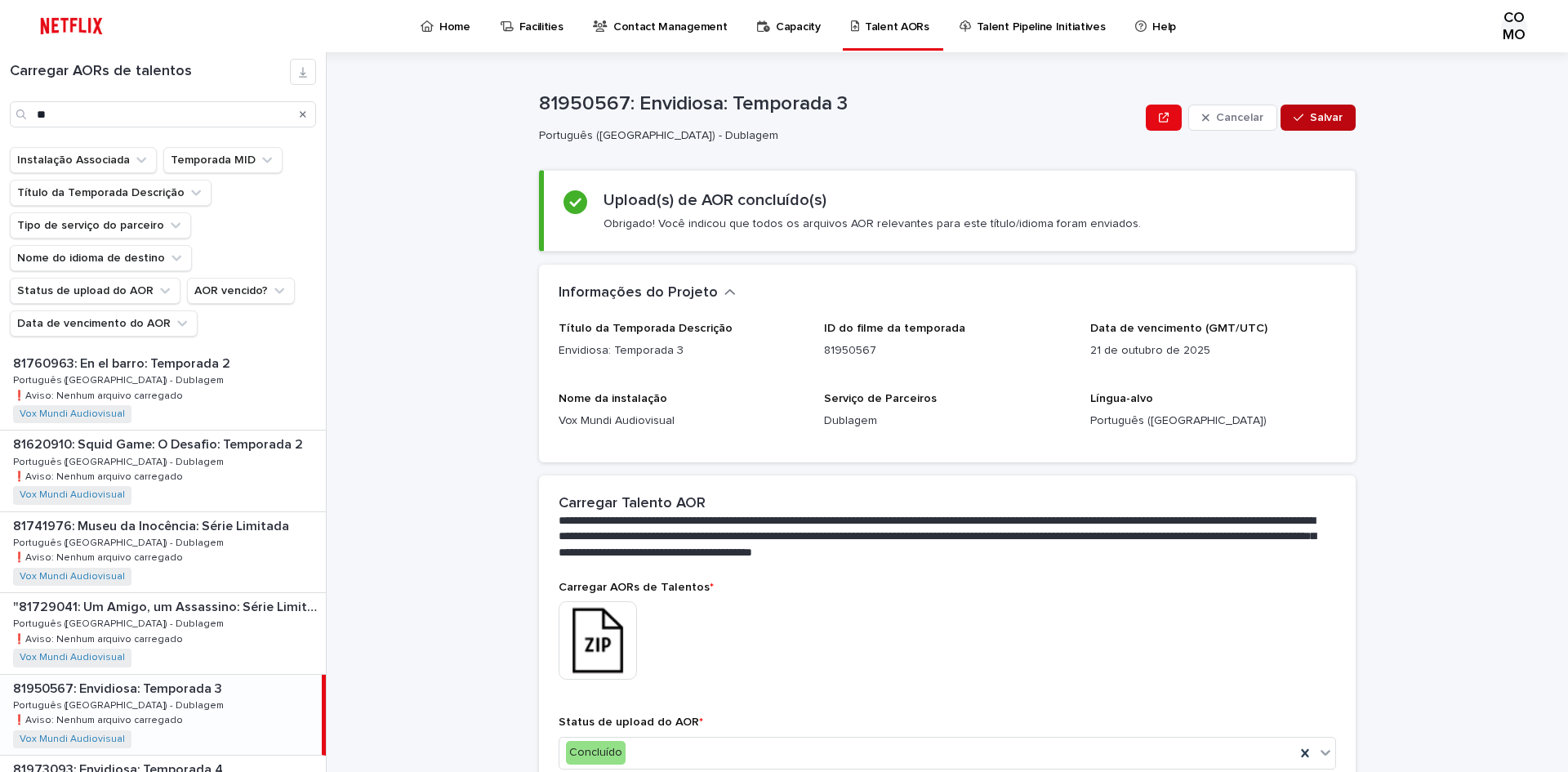
click at [1322, 125] on button "Salvar" at bounding box center [1318, 118] width 75 height 26
